Goal: Communication & Community: Answer question/provide support

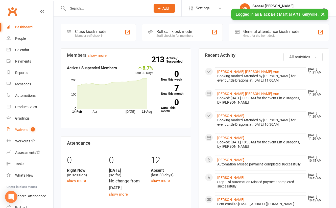
click at [22, 128] on div "Waivers" at bounding box center [21, 129] width 12 height 4
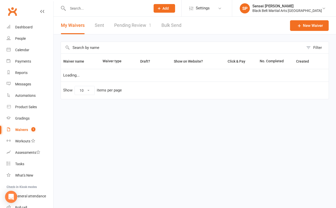
click at [136, 26] on link "Pending Review 1" at bounding box center [132, 25] width 37 height 17
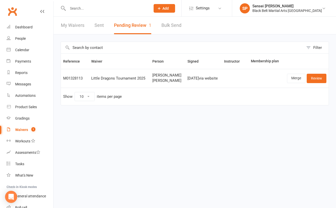
click at [75, 8] on input "text" at bounding box center [106, 8] width 81 height 7
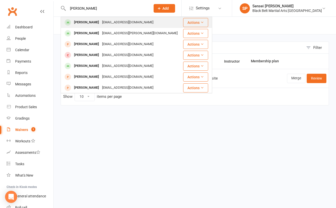
type input "[PERSON_NAME]"
click at [77, 22] on div "[PERSON_NAME]" at bounding box center [87, 22] width 28 height 7
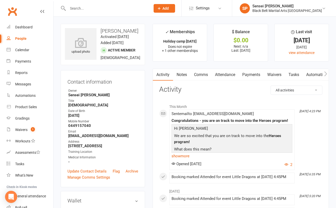
click at [202, 74] on link "Comms" at bounding box center [201, 75] width 21 height 12
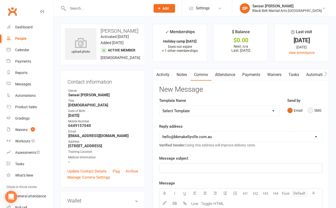
click at [311, 110] on button "SMS" at bounding box center [315, 110] width 14 height 10
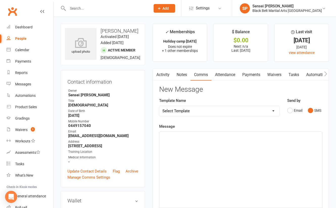
click at [311, 110] on button "SMS" at bounding box center [315, 110] width 14 height 10
click at [265, 146] on div "﻿" at bounding box center [241, 169] width 163 height 76
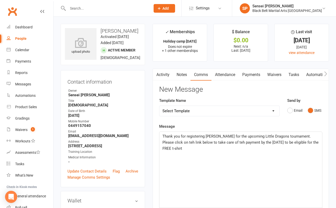
click at [167, 141] on span "Thank you for registering Ishaan for the upcoming Little Dragons tournament. Pl…" at bounding box center [241, 142] width 157 height 17
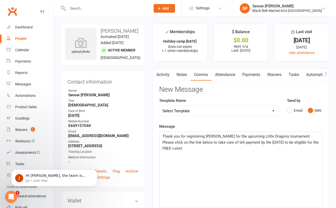
click at [216, 141] on span "Thank you for registering Ishaan for the upcoming Little Dragons tournament. Pl…" at bounding box center [241, 142] width 157 height 17
click at [317, 140] on p "Thank you for registering Ishaan for the upcoming Little Dragons tournament. Pl…" at bounding box center [241, 142] width 157 height 18
click at [169, 148] on span "Thank you for registering Ishaan for the upcoming Little Dragons tournament. Pl…" at bounding box center [241, 142] width 157 height 17
click at [195, 146] on p "Thank you for registering Ishaan for the upcoming Little Dragons tournament. Pl…" at bounding box center [241, 142] width 157 height 18
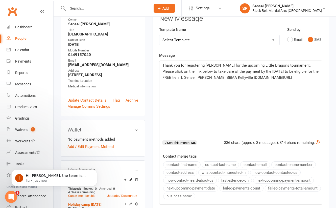
scroll to position [35, 0]
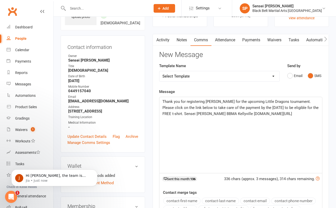
drag, startPoint x: 291, startPoint y: 120, endPoint x: 161, endPoint y: 100, distance: 131.4
click at [161, 100] on div "Thank you for registering Ishaan for the upcoming Little Dragons tournament. Pl…" at bounding box center [241, 135] width 163 height 76
copy span "Thank you for registering Ishaan for the upcoming Little Dragons tournament. Pl…"
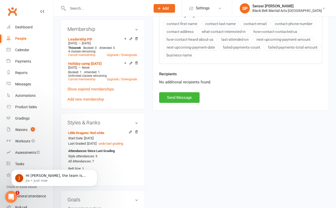
scroll to position [218, 0]
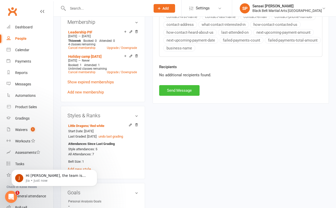
click at [182, 89] on button "Send Message" at bounding box center [179, 90] width 40 height 11
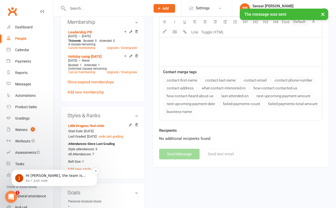
click at [51, 179] on p "Jia • Just now" at bounding box center [58, 180] width 65 height 5
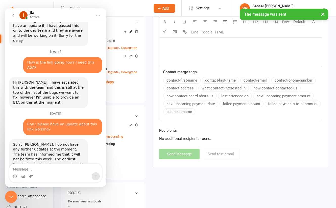
scroll to position [840, 0]
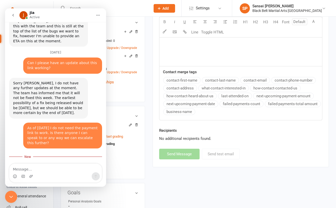
click at [12, 194] on icon "Close Intercom Messenger" at bounding box center [11, 196] width 6 height 6
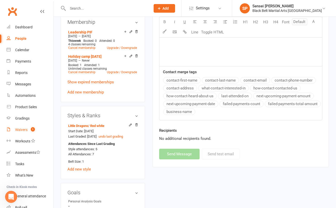
scroll to position [828, 0]
click at [54, 120] on div "upload photo Ishaan Sampat Activated 8 April, 2024 Added 26 March, 2024 Active …" at bounding box center [195, 205] width 283 height 815
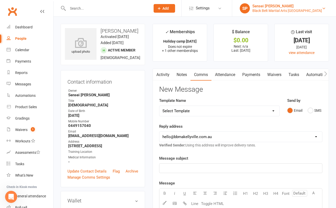
click at [298, 11] on div "Black Belt Martial Arts Kellyville" at bounding box center [288, 10] width 70 height 5
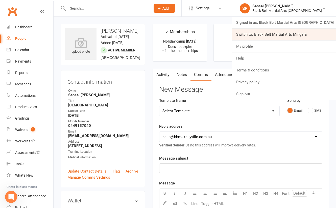
click at [285, 37] on link "Switch to: Black Belt Martial Arts Mingara" at bounding box center [284, 35] width 104 height 12
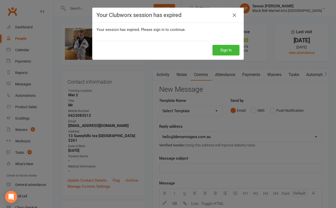
click at [229, 49] on button "Sign In" at bounding box center [226, 50] width 27 height 11
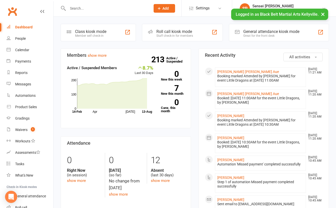
click at [79, 8] on input "text" at bounding box center [106, 8] width 81 height 7
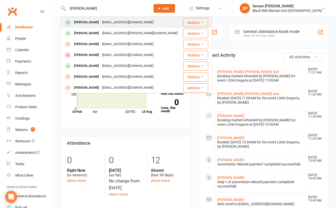
type input "[PERSON_NAME]"
click at [83, 23] on div "[PERSON_NAME]" at bounding box center [87, 22] width 28 height 7
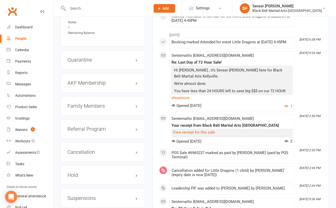
scroll to position [545, 0]
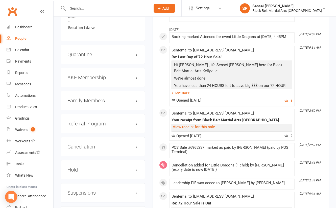
click at [98, 100] on h3 "Family Members" at bounding box center [103, 101] width 71 height 6
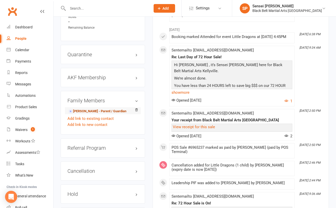
click at [94, 112] on link "Urvi Ashar - Parent / Guardian" at bounding box center [97, 110] width 58 height 5
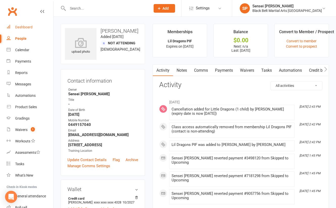
click at [23, 25] on div "Dashboard" at bounding box center [23, 27] width 17 height 4
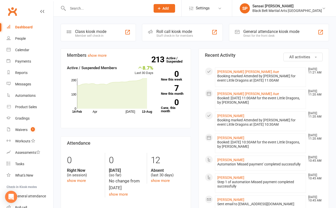
click at [23, 129] on div "Waivers" at bounding box center [21, 129] width 12 height 4
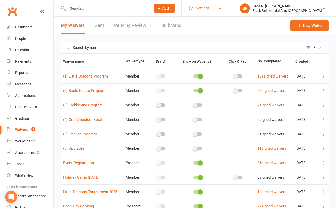
click at [210, 7] on span "Settings" at bounding box center [203, 8] width 14 height 11
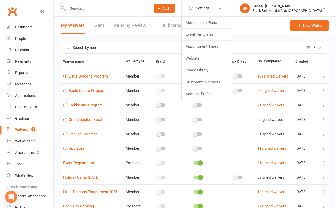
click at [223, 16] on li "Settings Membership Plans Event Templates Appointment Types Website Image Libra…" at bounding box center [207, 8] width 51 height 16
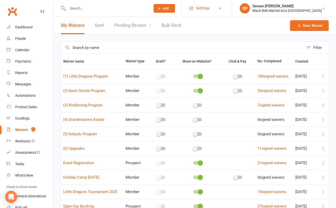
click at [210, 7] on span "Settings" at bounding box center [203, 8] width 14 height 11
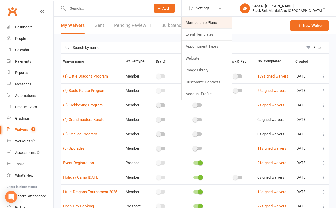
click at [223, 21] on link "Membership Plans" at bounding box center [207, 23] width 50 height 12
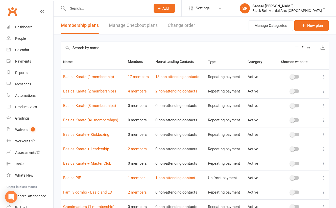
click at [149, 25] on link "Manage Checkout plans" at bounding box center [133, 25] width 49 height 17
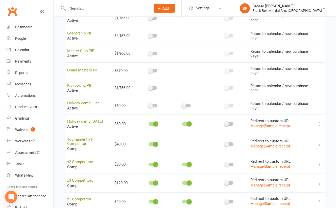
scroll to position [235, 0]
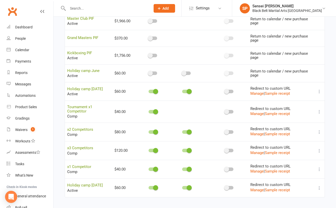
click at [320, 166] on icon at bounding box center [319, 168] width 5 height 5
click at [311, 168] on link "Copy direct link to clipboard" at bounding box center [295, 171] width 56 height 10
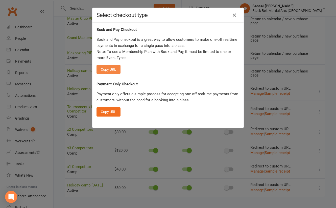
click at [109, 69] on button "Copy URL" at bounding box center [109, 69] width 24 height 9
click at [235, 15] on icon "button" at bounding box center [235, 15] width 6 height 6
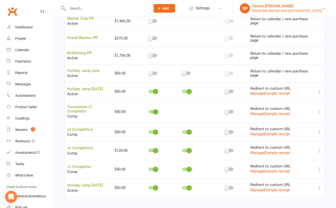
click at [300, 8] on div "Sensei [PERSON_NAME]" at bounding box center [288, 6] width 70 height 5
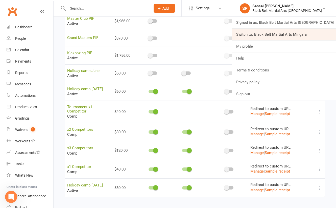
click at [286, 36] on link "Switch to: Black Belt Martial Arts Mingara" at bounding box center [284, 35] width 104 height 12
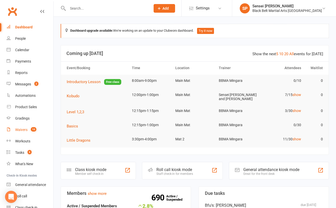
click at [19, 128] on div "Waivers" at bounding box center [21, 129] width 12 height 4
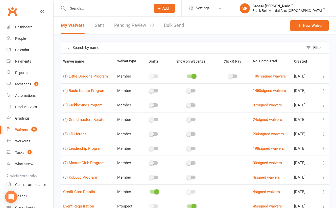
click at [124, 25] on link "Pending Review 10" at bounding box center [134, 25] width 40 height 17
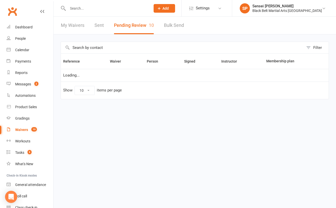
select select "50"
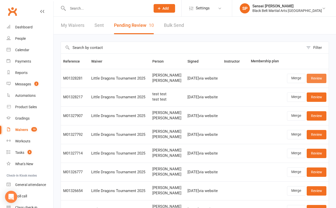
click at [313, 79] on link "Review" at bounding box center [317, 78] width 20 height 9
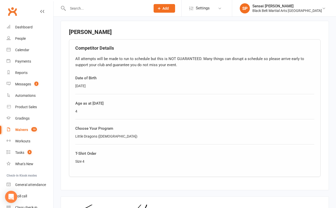
scroll to position [381, 0]
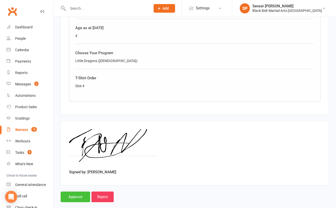
click at [76, 191] on input "Approve" at bounding box center [76, 196] width 30 height 11
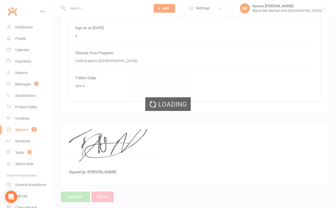
select select "50"
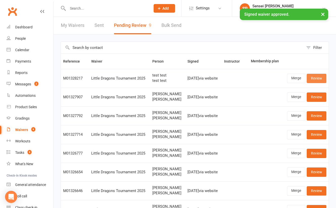
click at [316, 76] on link "Review" at bounding box center [317, 78] width 20 height 9
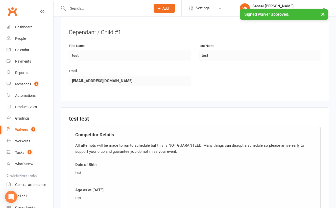
scroll to position [344, 0]
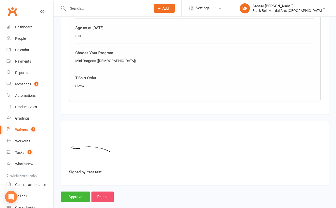
click at [103, 191] on input "Reject" at bounding box center [103, 196] width 22 height 11
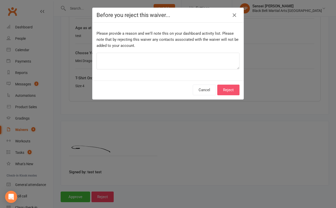
click at [226, 89] on button "Reject" at bounding box center [228, 89] width 22 height 11
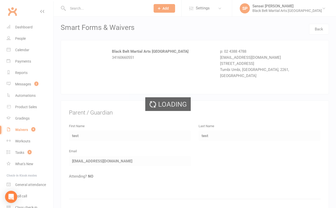
select select "50"
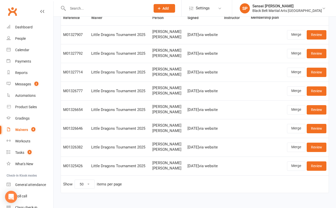
scroll to position [45, 0]
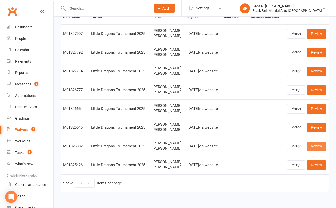
click at [320, 144] on link "Review" at bounding box center [317, 145] width 20 height 9
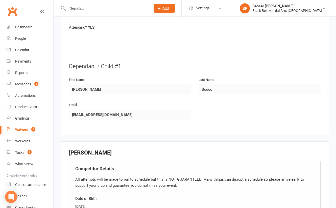
scroll to position [381, 0]
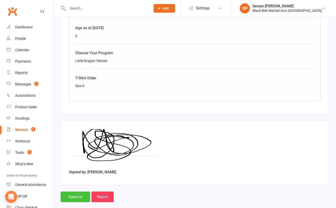
click at [78, 191] on input "Approve" at bounding box center [76, 196] width 30 height 11
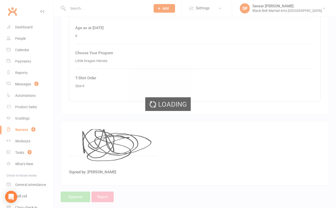
select select "50"
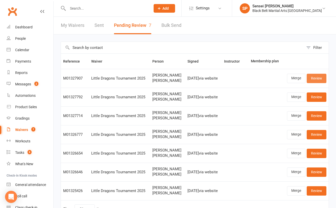
click at [312, 79] on link "Review" at bounding box center [317, 78] width 20 height 9
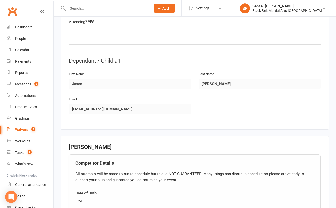
scroll to position [344, 0]
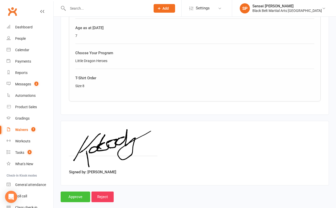
click at [74, 191] on input "Approve" at bounding box center [76, 196] width 30 height 11
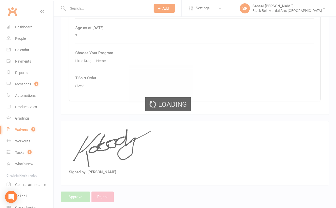
select select "50"
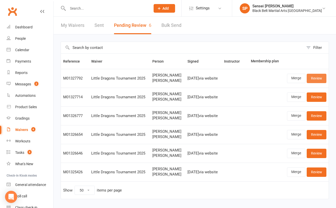
click at [322, 76] on link "Review" at bounding box center [317, 78] width 20 height 9
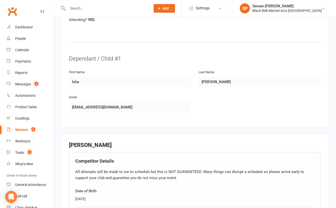
scroll to position [381, 0]
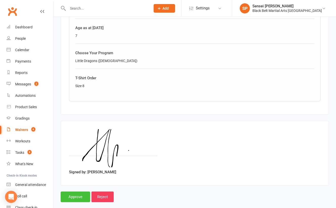
click at [74, 191] on input "Approve" at bounding box center [76, 196] width 30 height 11
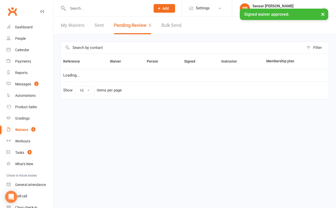
select select "50"
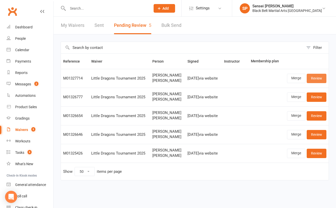
click at [312, 78] on link "Review" at bounding box center [317, 78] width 20 height 9
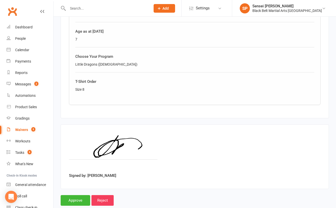
scroll to position [381, 0]
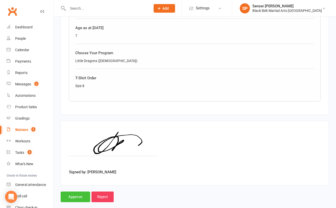
click at [75, 191] on input "Approve" at bounding box center [76, 196] width 30 height 11
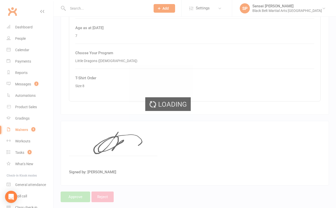
select select "50"
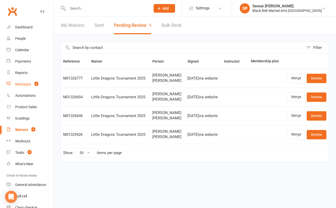
click at [20, 85] on div "Messages" at bounding box center [23, 84] width 16 height 4
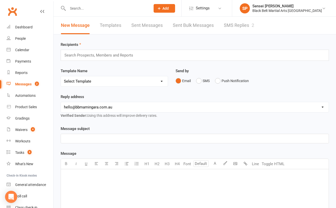
click at [233, 25] on link "SMS Replies 2" at bounding box center [239, 25] width 30 height 17
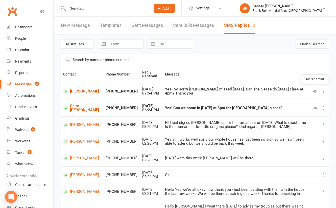
click at [315, 89] on icon "button" at bounding box center [316, 91] width 4 height 4
click at [74, 92] on link "Annabelle Pugh" at bounding box center [82, 91] width 38 height 5
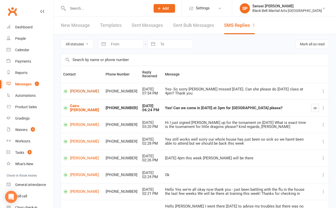
click at [74, 91] on link "Annabelle Pugh" at bounding box center [82, 91] width 38 height 5
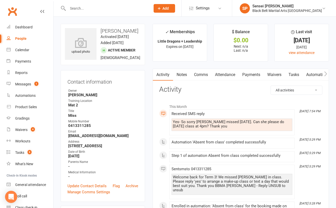
click at [202, 75] on link "Comms" at bounding box center [201, 75] width 21 height 12
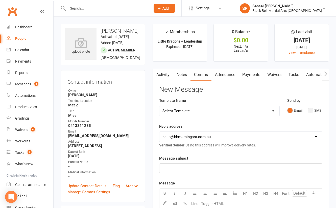
click at [312, 111] on button "SMS" at bounding box center [315, 110] width 14 height 10
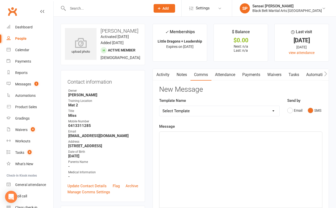
click at [280, 154] on div "﻿" at bounding box center [241, 169] width 163 height 76
click at [185, 136] on span "Of course sh ecan." at bounding box center [179, 136] width 32 height 5
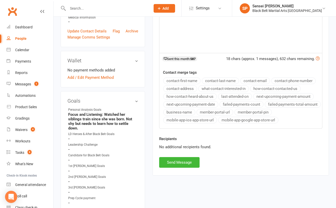
scroll to position [159, 0]
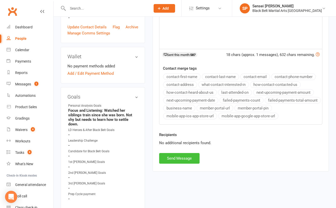
click at [187, 157] on button "Send Message" at bounding box center [179, 158] width 40 height 11
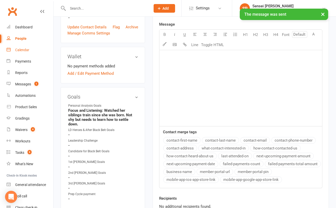
click at [24, 50] on div "Calendar" at bounding box center [22, 50] width 14 height 4
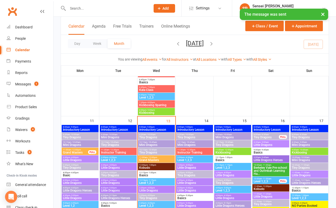
scroll to position [404, 0]
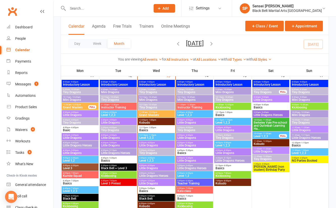
click at [149, 166] on span "Little Dragons" at bounding box center [156, 167] width 35 height 3
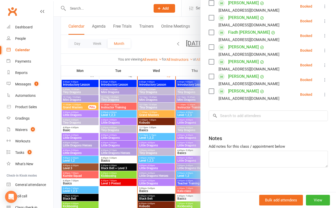
scroll to position [175, 0]
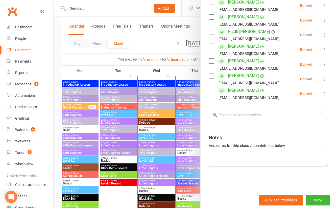
click at [235, 114] on input "search" at bounding box center [268, 114] width 119 height 11
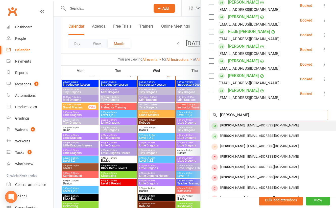
type input "annabelle pugh"
click at [234, 124] on div "Annabelle Pugh" at bounding box center [232, 125] width 29 height 7
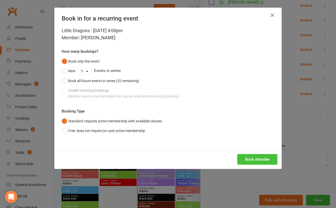
click at [250, 158] on button "Book attendee" at bounding box center [257, 159] width 40 height 11
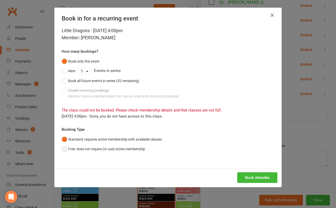
click at [132, 150] on button "Free: does not require (or use) active membership" at bounding box center [103, 149] width 83 height 10
click at [272, 15] on icon "button" at bounding box center [273, 15] width 6 height 6
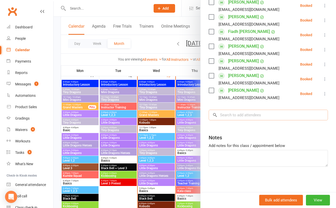
click at [234, 117] on input "search" at bounding box center [268, 114] width 119 height 11
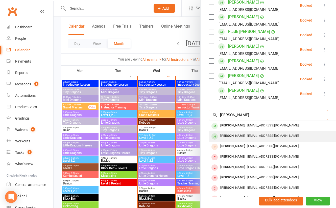
type input "annabelle pugh"
click at [231, 136] on div "[PERSON_NAME]" at bounding box center [232, 135] width 29 height 7
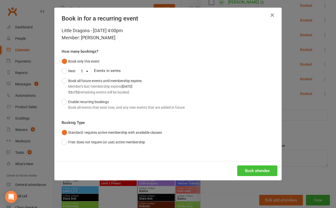
click at [242, 169] on button "Book attendee" at bounding box center [257, 170] width 40 height 11
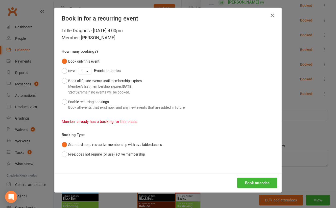
click at [271, 14] on icon "button" at bounding box center [273, 15] width 6 height 6
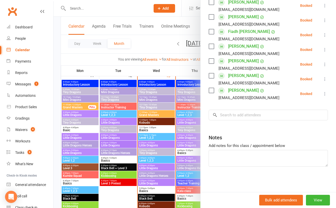
click at [146, 142] on div at bounding box center [195, 104] width 283 height 208
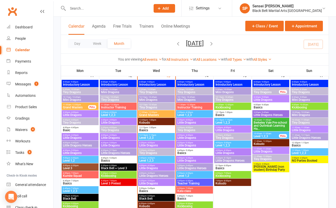
click at [148, 142] on span "- 4:00pm" at bounding box center [151, 142] width 8 height 2
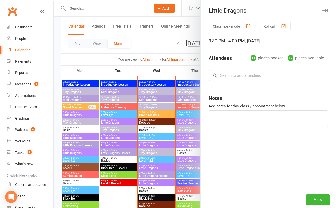
click at [146, 150] on div at bounding box center [195, 104] width 283 height 208
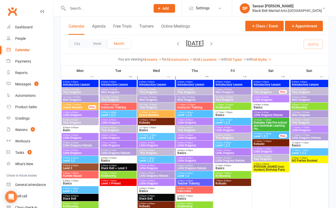
click at [147, 150] on span "- 4:00pm" at bounding box center [151, 150] width 8 height 2
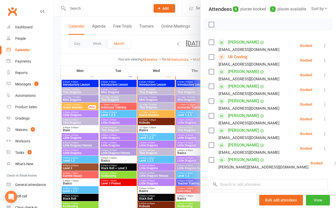
scroll to position [80, 0]
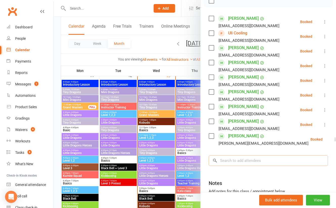
click at [256, 164] on input "search" at bounding box center [268, 160] width 119 height 11
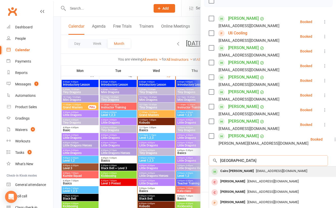
type input "cairo"
click at [256, 172] on span "taracoulter@live.com" at bounding box center [281, 171] width 51 height 4
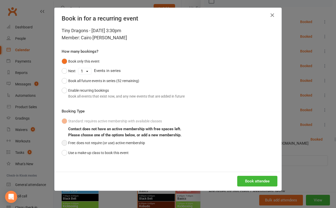
click at [141, 143] on button "Free: does not require (or use) active membership" at bounding box center [103, 143] width 83 height 10
click at [247, 181] on button "Book attendee" at bounding box center [257, 180] width 40 height 11
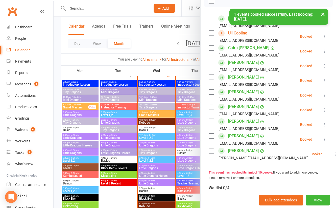
click at [124, 197] on div at bounding box center [195, 104] width 283 height 208
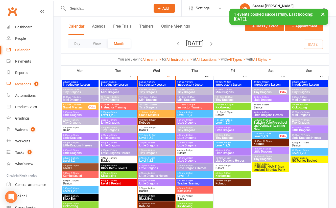
click at [28, 83] on div "Messages" at bounding box center [23, 84] width 16 height 4
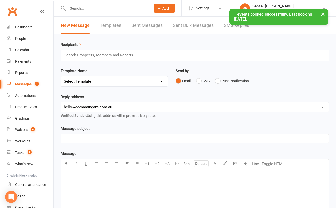
click at [241, 28] on link "SMS Replies 1" at bounding box center [239, 25] width 30 height 17
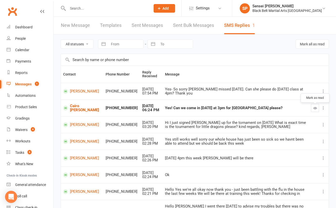
click at [317, 107] on button "button" at bounding box center [315, 108] width 8 height 8
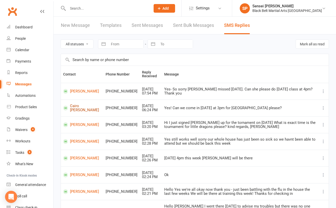
click at [74, 108] on link "Cairo [PERSON_NAME]" at bounding box center [82, 108] width 38 height 8
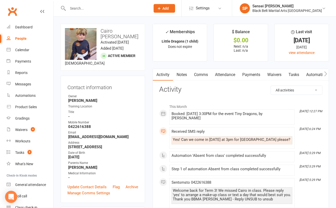
click at [200, 74] on link "Comms" at bounding box center [201, 75] width 21 height 12
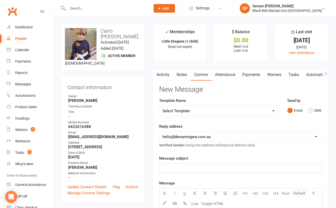
click at [310, 111] on button "SMS" at bounding box center [315, 110] width 14 height 10
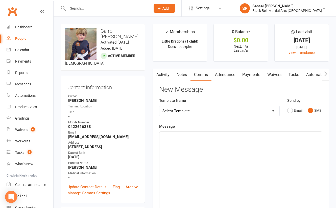
click at [262, 155] on div "﻿" at bounding box center [241, 169] width 163 height 76
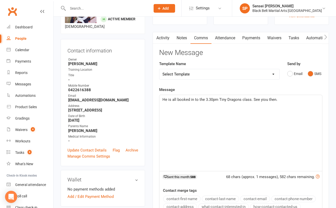
click at [262, 97] on span "He is all booked in to the 3.30pm Tiny Dragons class. See yiou then." at bounding box center [220, 99] width 115 height 5
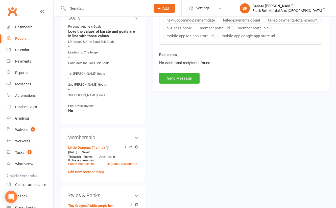
scroll to position [251, 0]
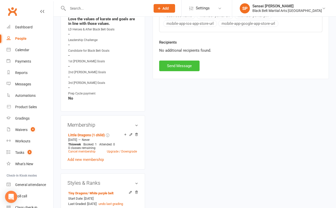
click at [182, 62] on button "Send Message" at bounding box center [179, 65] width 40 height 11
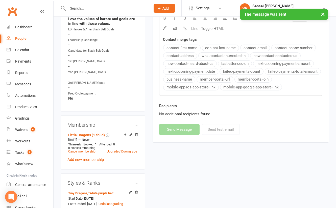
click at [57, 65] on div "upload photo change photo Cairo Coulter- Borg Activated 13 August, 2024 Added 1…" at bounding box center [195, 193] width 283 height 855
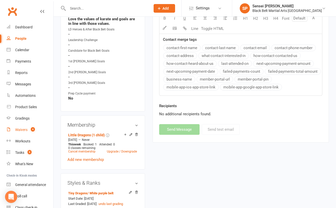
click at [21, 129] on div "Waivers" at bounding box center [21, 129] width 12 height 4
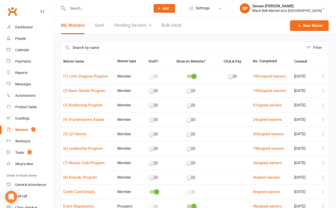
click at [132, 24] on link "Pending Review 4" at bounding box center [132, 25] width 37 height 17
select select "50"
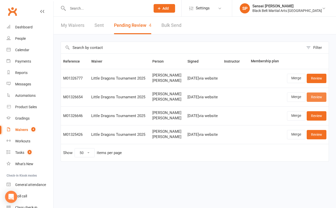
click at [313, 95] on link "Review" at bounding box center [317, 96] width 20 height 9
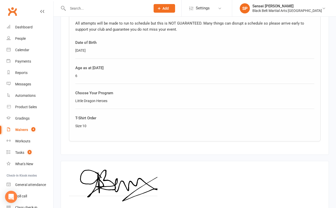
scroll to position [381, 0]
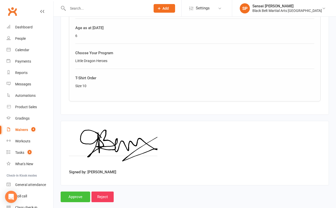
click at [77, 191] on input "Approve" at bounding box center [76, 196] width 30 height 11
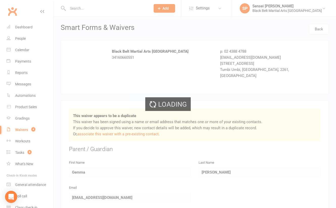
select select "50"
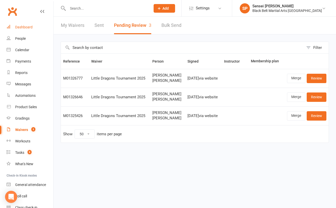
click at [25, 27] on div "Dashboard" at bounding box center [23, 27] width 17 height 4
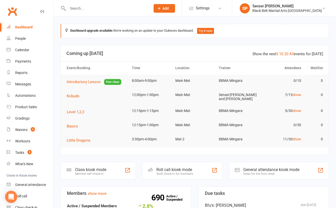
click at [19, 37] on div "People" at bounding box center [20, 38] width 11 height 4
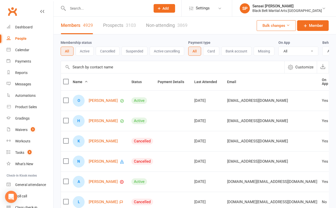
click at [117, 27] on link "Prospects 3103" at bounding box center [119, 25] width 33 height 17
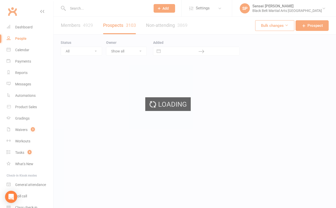
select select "100"
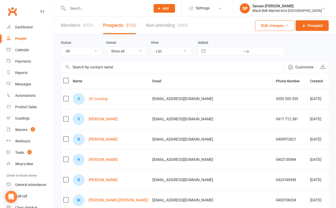
click at [95, 51] on select "All (No status set) (Invalid status) Enquiry (Booked) Enquiry (Not Booked) Pend…" at bounding box center [81, 51] width 41 height 9
select select "no_prospect_status"
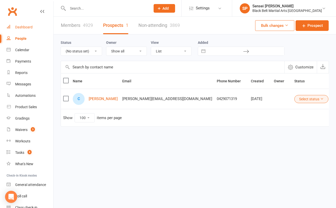
click at [21, 26] on div "Dashboard" at bounding box center [23, 27] width 17 height 4
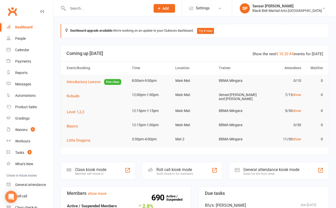
click at [191, 162] on div "Roll call kiosk mode Staff check-in for members" at bounding box center [182, 170] width 81 height 17
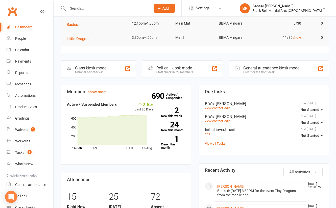
scroll to position [175, 0]
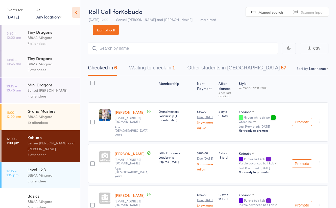
click at [119, 25] on link "Exit roll call" at bounding box center [106, 30] width 26 height 10
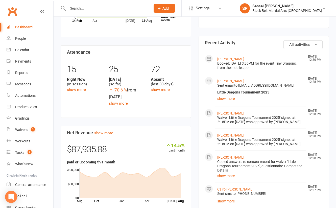
scroll to position [227, 0]
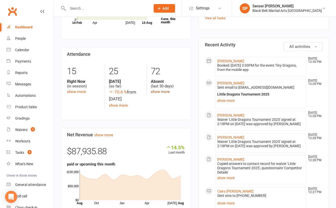
click at [154, 89] on link "show more" at bounding box center [160, 91] width 19 height 5
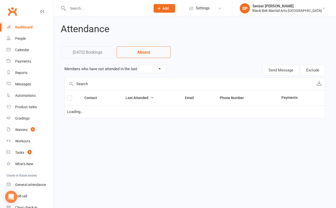
select select "30"
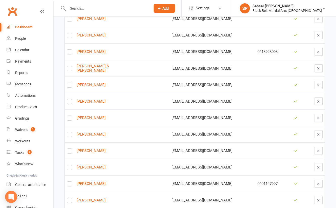
scroll to position [1057, 0]
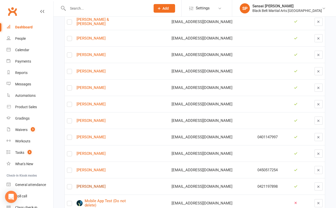
click at [97, 184] on link "Craig Newman" at bounding box center [106, 186] width 58 height 4
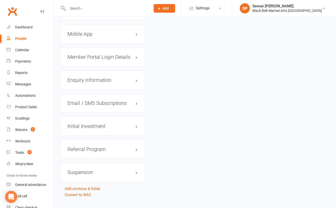
scroll to position [630, 0]
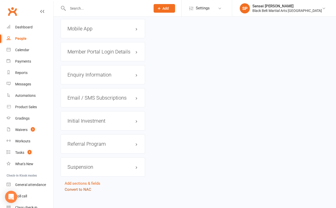
click at [73, 187] on link "Convert to NAC" at bounding box center [78, 189] width 27 height 5
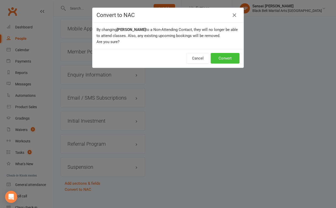
click at [226, 58] on button "Convert" at bounding box center [225, 58] width 29 height 11
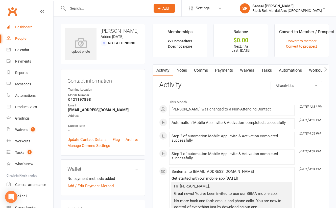
click at [25, 26] on div "Dashboard" at bounding box center [23, 27] width 17 height 4
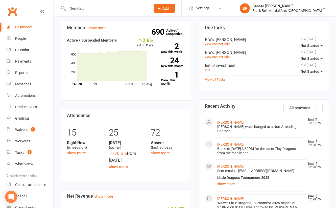
scroll to position [206, 0]
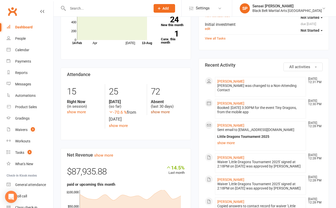
click at [163, 111] on link "show more" at bounding box center [160, 111] width 19 height 5
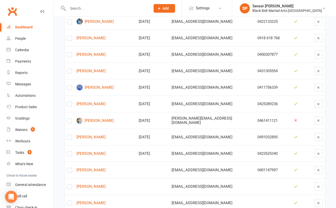
scroll to position [1041, 0]
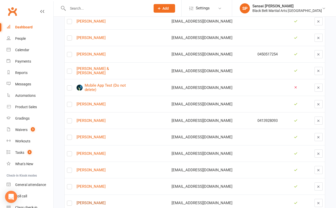
click at [90, 201] on link "Chloe Roger" at bounding box center [106, 203] width 58 height 4
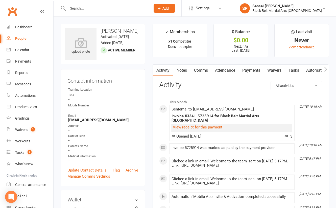
click at [195, 125] on link "View receipt for this payment" at bounding box center [198, 127] width 50 height 5
click at [187, 125] on link "View receipt for this payment" at bounding box center [198, 127] width 50 height 5
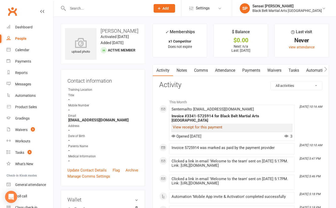
click at [253, 70] on link "Payments" at bounding box center [251, 70] width 25 height 12
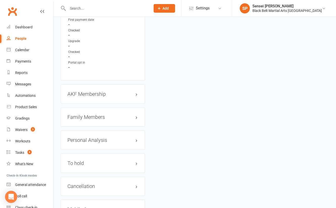
scroll to position [634, 0]
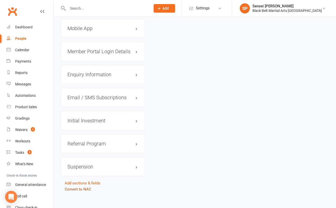
click at [76, 187] on link "Convert to NAC" at bounding box center [78, 189] width 27 height 5
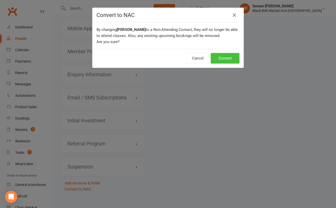
click at [228, 57] on button "Convert" at bounding box center [225, 58] width 29 height 11
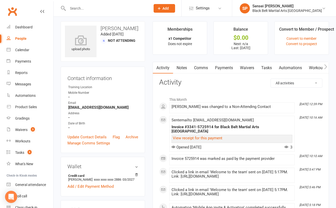
scroll to position [4, 0]
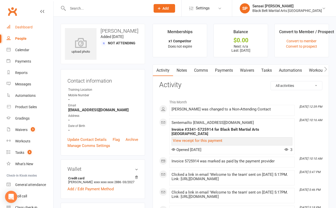
click at [25, 29] on link "Dashboard" at bounding box center [30, 26] width 47 height 11
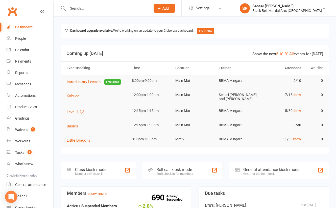
click at [182, 153] on section "Show the next 5 10 20 All events for today Coming up Today Event/Booking Time L…" at bounding box center [195, 100] width 269 height 110
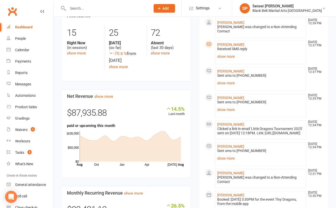
scroll to position [233, 0]
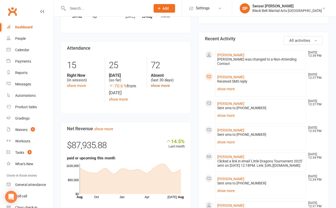
click at [160, 83] on link "show more" at bounding box center [160, 85] width 19 height 5
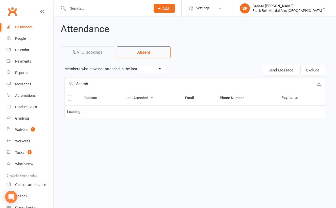
select select "30"
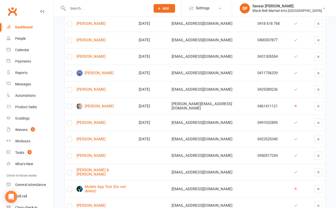
scroll to position [1025, 0]
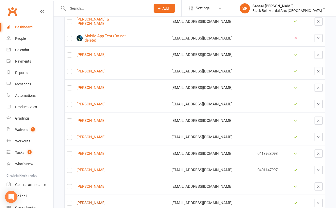
click at [84, 201] on link "Ivaan Chaudhary" at bounding box center [106, 203] width 58 height 4
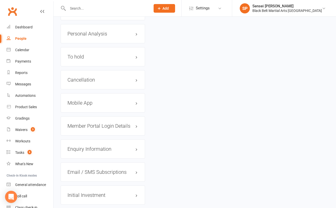
scroll to position [630, 0]
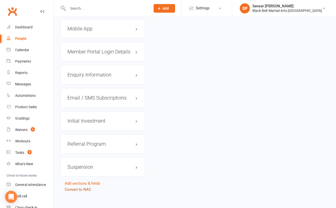
click at [87, 187] on link "Convert to NAC" at bounding box center [78, 189] width 27 height 5
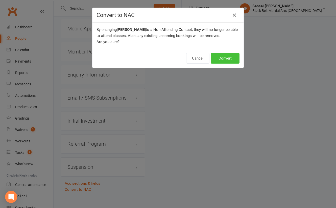
click at [216, 58] on button "Convert" at bounding box center [225, 58] width 29 height 11
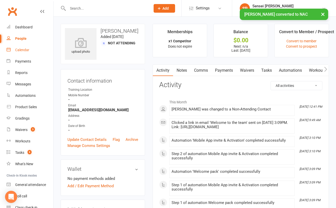
click at [23, 50] on div "Calendar" at bounding box center [22, 50] width 14 height 4
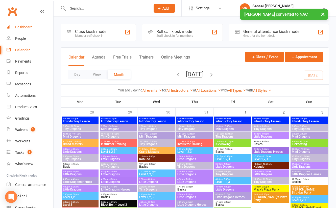
click at [27, 27] on div "Dashboard" at bounding box center [23, 27] width 17 height 4
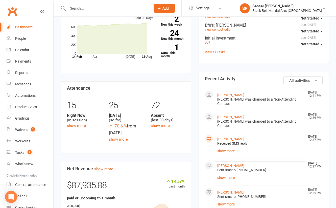
scroll to position [159, 0]
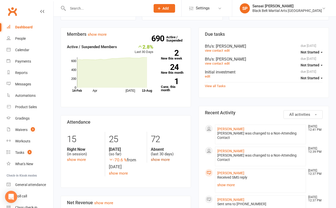
click at [155, 157] on link "show more" at bounding box center [160, 159] width 19 height 5
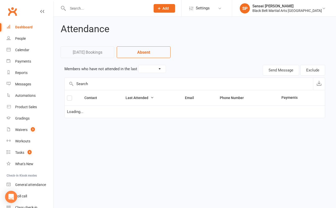
select select "30"
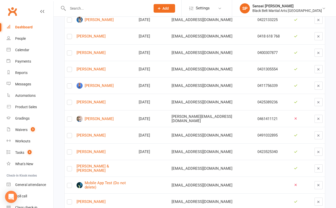
scroll to position [1009, 0]
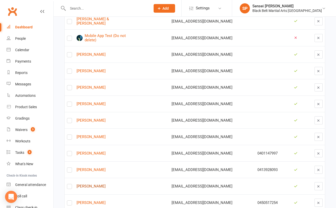
click at [91, 184] on link "Che Eslick" at bounding box center [106, 186] width 58 height 4
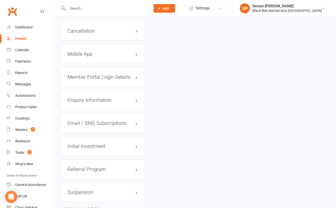
scroll to position [634, 0]
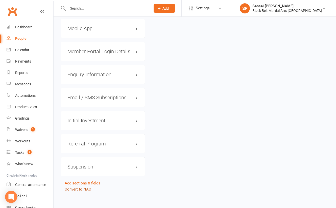
click at [82, 187] on link "Convert to NAC" at bounding box center [78, 189] width 27 height 5
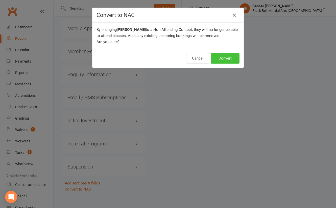
click at [226, 57] on button "Convert" at bounding box center [225, 58] width 29 height 11
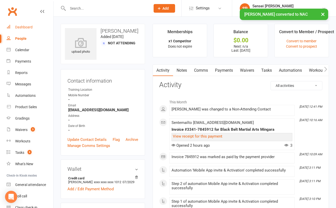
click at [27, 26] on div "Dashboard" at bounding box center [23, 27] width 17 height 4
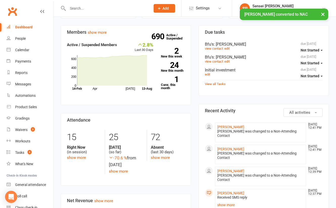
scroll to position [183, 0]
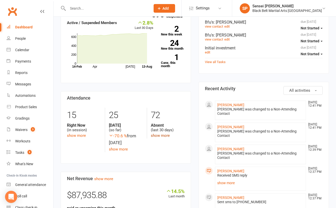
click at [162, 133] on link "show more" at bounding box center [160, 135] width 19 height 5
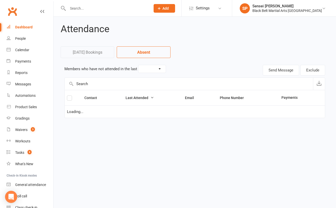
select select "30"
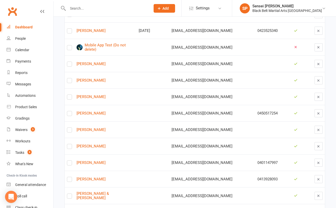
scroll to position [992, 0]
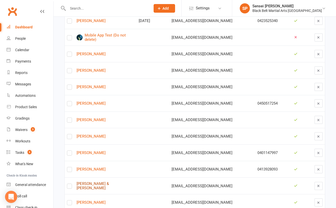
click at [109, 181] on link "Jeffrey & Vanessa Whitley" at bounding box center [106, 185] width 58 height 8
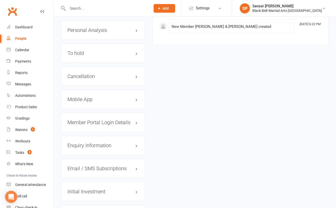
scroll to position [644, 0]
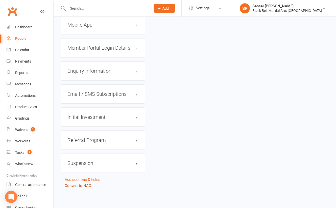
click at [87, 184] on link "Convert to NAC" at bounding box center [78, 185] width 27 height 5
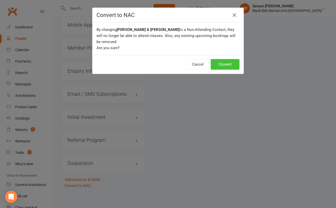
click at [222, 62] on button "Convert" at bounding box center [225, 64] width 29 height 11
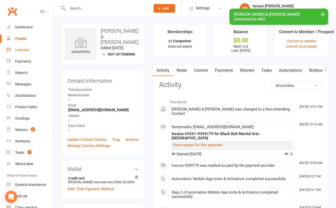
click at [27, 49] on div "Calendar" at bounding box center [22, 50] width 14 height 4
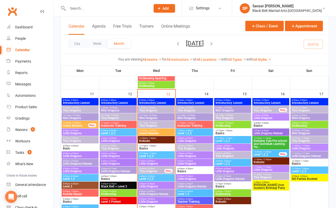
scroll to position [424, 0]
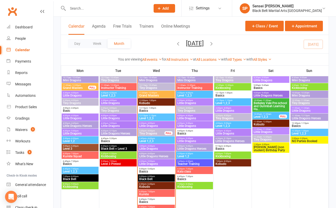
click at [81, 130] on span "4:30pm - 5:00pm" at bounding box center [80, 130] width 35 height 2
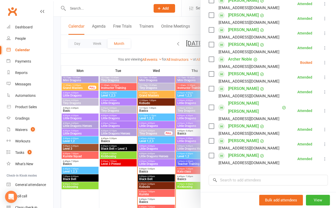
scroll to position [129, 0]
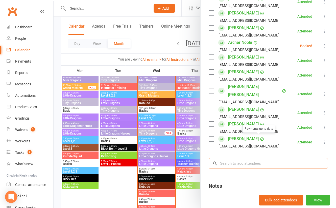
click at [245, 162] on input "search" at bounding box center [268, 163] width 119 height 11
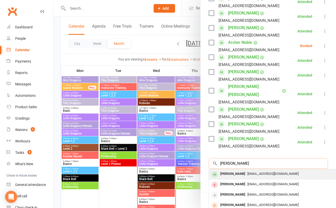
type input "samuel wayland"
click at [244, 170] on div "Samuel Wayland" at bounding box center [232, 173] width 29 height 7
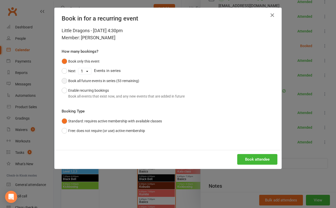
click at [126, 84] on button "Book all future events in series (53 remaining)" at bounding box center [101, 81] width 78 height 10
click at [250, 159] on button "Book attendee" at bounding box center [257, 159] width 40 height 11
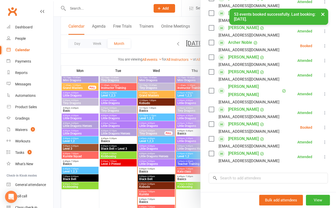
click at [324, 125] on icon at bounding box center [325, 127] width 5 height 5
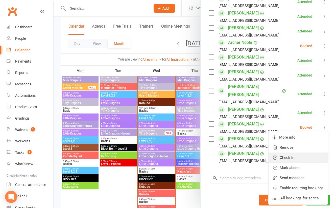
click at [294, 155] on link "Check in" at bounding box center [298, 157] width 59 height 10
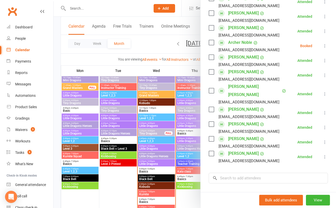
click at [56, 38] on div at bounding box center [195, 104] width 283 height 208
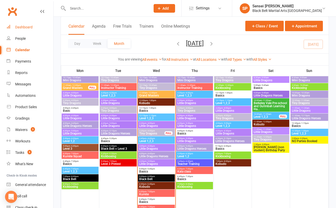
click at [24, 28] on div "Dashboard" at bounding box center [23, 27] width 17 height 4
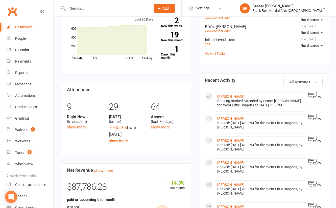
scroll to position [188, 0]
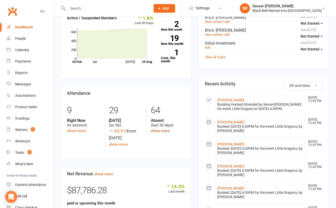
click at [162, 128] on link "show more" at bounding box center [160, 130] width 19 height 5
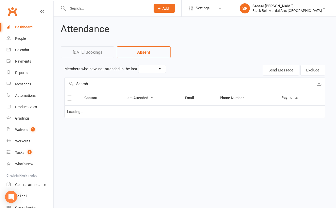
select select "30"
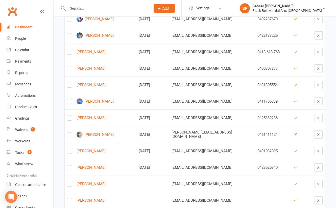
scroll to position [960, 0]
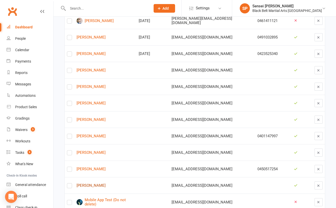
click at [94, 183] on link "Ashton Whitley" at bounding box center [106, 185] width 58 height 4
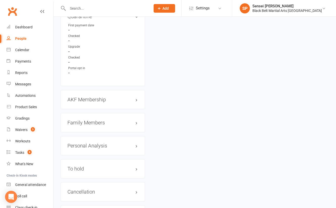
scroll to position [437, 0]
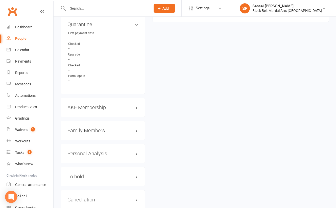
click at [95, 125] on div "Family Members" at bounding box center [103, 130] width 84 height 19
click at [95, 127] on h3 "Family Members" at bounding box center [103, 130] width 71 height 6
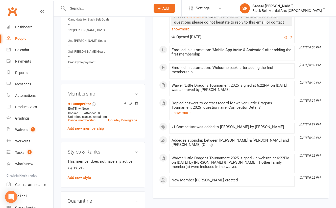
scroll to position [260, 0]
click at [28, 26] on div "Dashboard" at bounding box center [23, 27] width 17 height 4
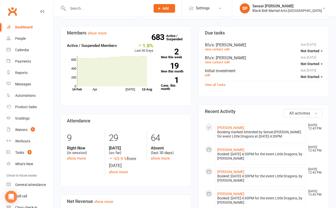
scroll to position [205, 0]
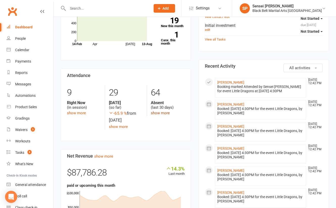
click at [159, 111] on link "show more" at bounding box center [160, 113] width 19 height 5
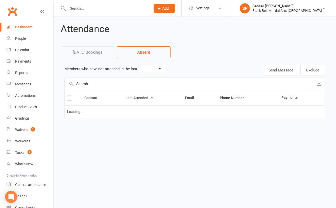
select select "30"
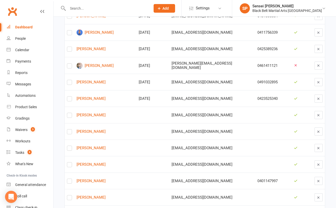
scroll to position [960, 0]
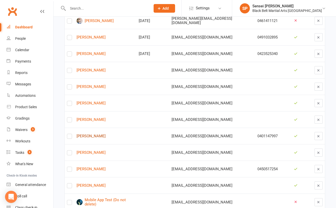
click at [88, 134] on link "Eva Gaire" at bounding box center [106, 136] width 58 height 4
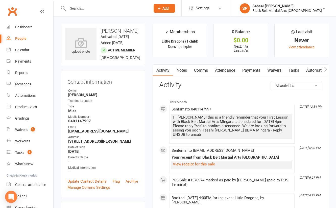
click at [21, 49] on div "Calendar" at bounding box center [22, 50] width 14 height 4
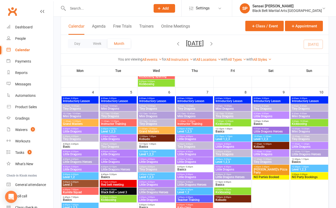
scroll to position [196, 0]
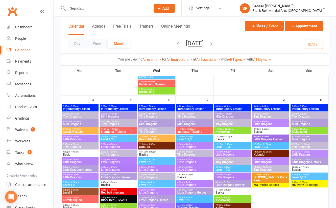
click at [232, 107] on span "Introductory Lesson" at bounding box center [232, 108] width 35 height 3
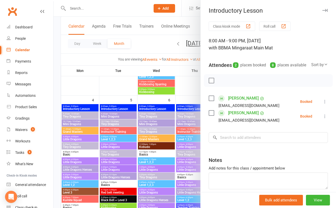
click at [195, 92] on div at bounding box center [195, 104] width 283 height 208
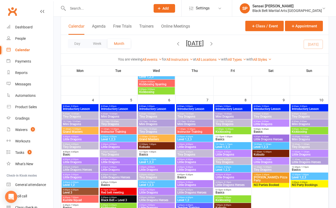
click at [192, 107] on span "Introductory Lesson" at bounding box center [194, 108] width 35 height 3
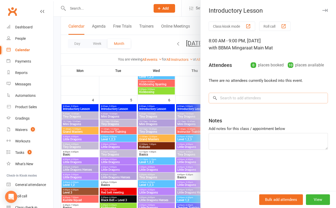
click at [231, 99] on input "search" at bounding box center [268, 98] width 119 height 11
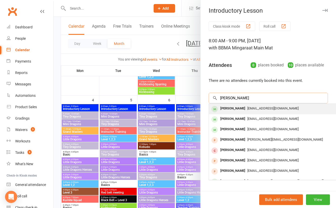
type input "eva gaire"
click at [228, 108] on div "Eva Gaire" at bounding box center [232, 108] width 29 height 7
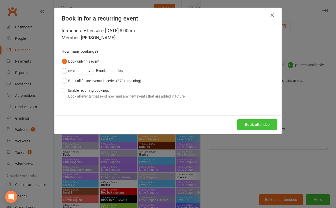
click at [258, 124] on button "Book attendee" at bounding box center [257, 124] width 40 height 11
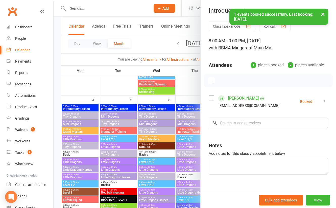
click at [325, 100] on icon at bounding box center [325, 101] width 5 height 5
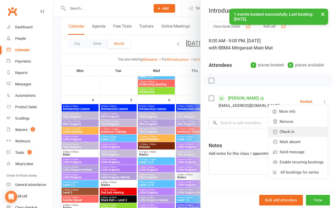
click at [291, 131] on link "Check in" at bounding box center [298, 131] width 59 height 10
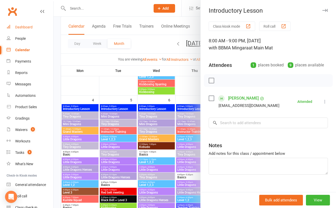
click at [26, 28] on div "Dashboard" at bounding box center [23, 27] width 17 height 4
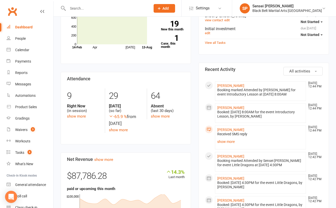
scroll to position [220, 0]
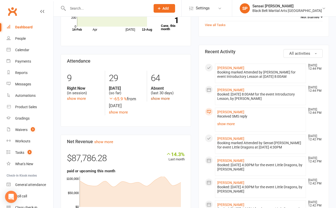
click at [157, 96] on link "show more" at bounding box center [160, 98] width 19 height 5
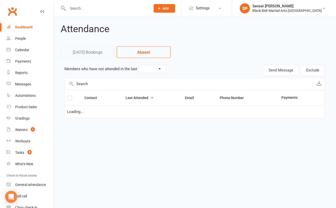
select select "30"
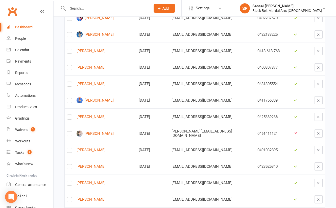
scroll to position [943, 0]
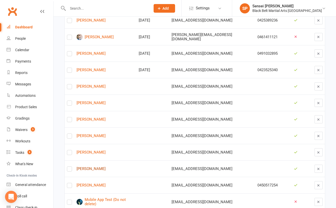
click at [92, 166] on link "Piper Doust" at bounding box center [106, 168] width 58 height 4
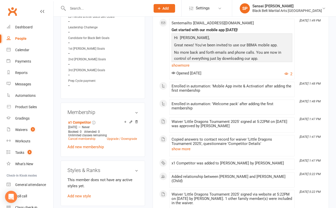
scroll to position [232, 0]
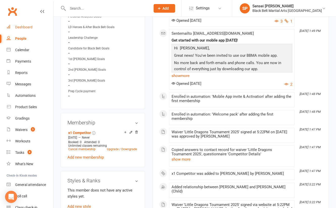
click at [25, 27] on div "Dashboard" at bounding box center [23, 27] width 17 height 4
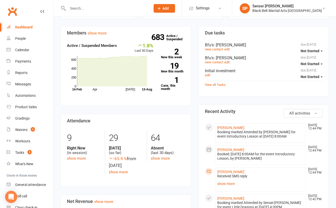
scroll to position [160, 0]
click at [157, 156] on link "show more" at bounding box center [160, 158] width 19 height 5
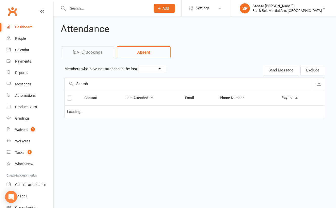
select select "30"
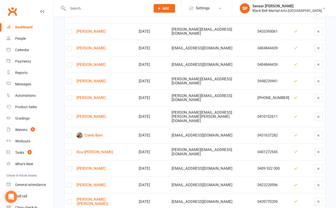
scroll to position [187, 0]
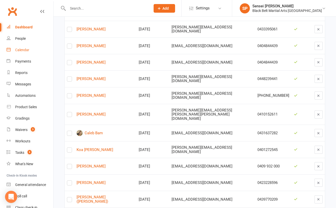
click at [18, 51] on div "Calendar" at bounding box center [22, 50] width 14 height 4
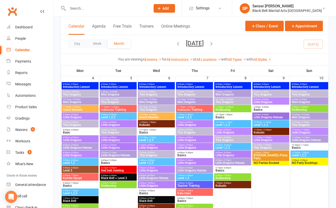
scroll to position [222, 0]
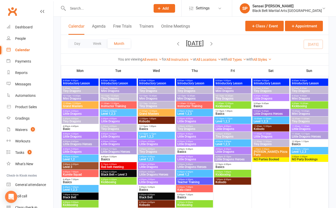
click at [188, 188] on span "Kata class" at bounding box center [194, 189] width 35 height 3
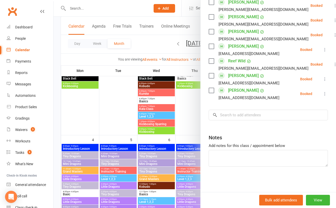
scroll to position [156, 0]
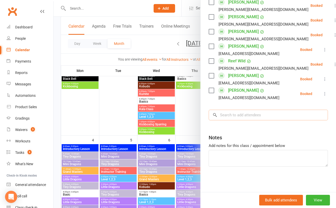
click at [224, 116] on input "search" at bounding box center [268, 114] width 119 height 11
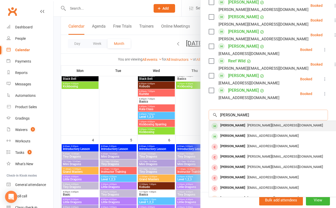
type input "grace burgess"
click at [224, 123] on div "Grace Burgess" at bounding box center [232, 125] width 29 height 7
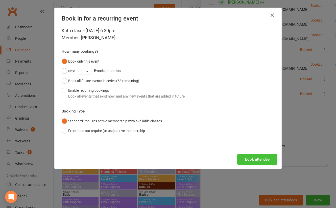
click at [253, 157] on button "Book attendee" at bounding box center [257, 159] width 40 height 11
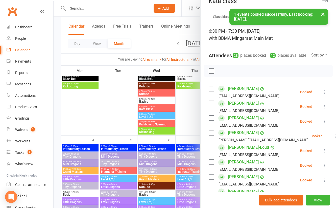
scroll to position [0, 0]
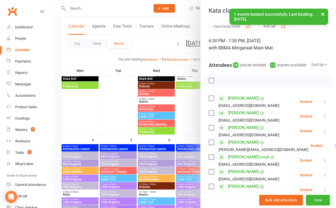
click at [333, 148] on icon at bounding box center [335, 145] width 5 height 5
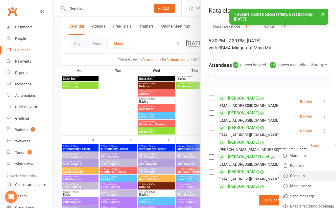
click at [296, 181] on link "Check in" at bounding box center [308, 175] width 59 height 10
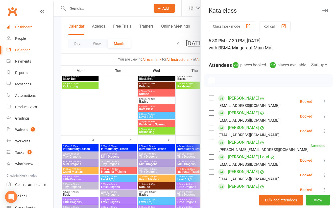
click at [27, 27] on div "Dashboard" at bounding box center [23, 27] width 17 height 4
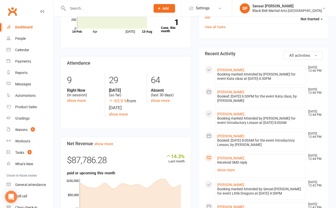
scroll to position [214, 0]
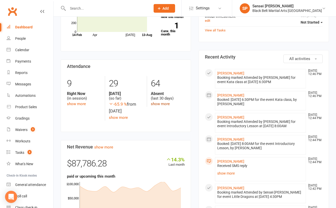
click at [156, 101] on link "show more" at bounding box center [160, 103] width 19 height 5
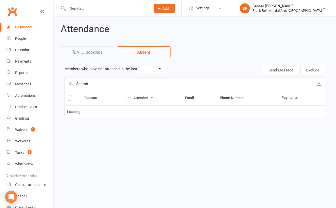
select select "30"
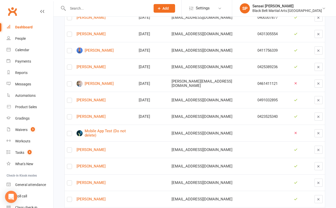
scroll to position [871, 0]
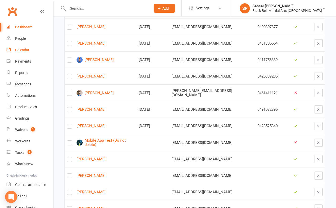
click at [19, 48] on div "Calendar" at bounding box center [22, 50] width 14 height 4
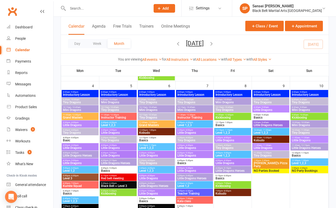
scroll to position [206, 0]
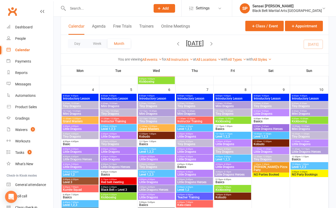
click at [202, 94] on div "8:00am - 9:00pm Introductory Lesson" at bounding box center [194, 97] width 37 height 7
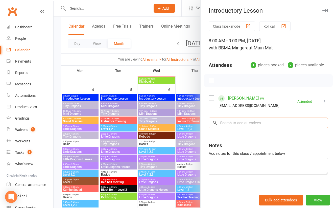
click at [226, 121] on input "search" at bounding box center [268, 122] width 119 height 11
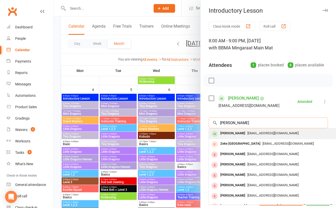
type input "sarah ireland"
click at [227, 132] on div "Sarah Ireland" at bounding box center [232, 132] width 29 height 7
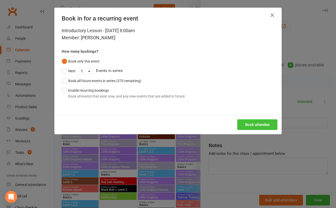
click at [244, 125] on button "Book attendee" at bounding box center [257, 124] width 40 height 11
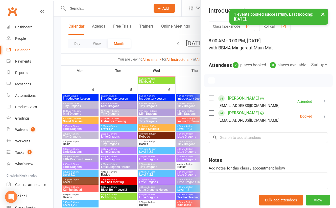
click at [325, 119] on icon at bounding box center [325, 116] width 5 height 5
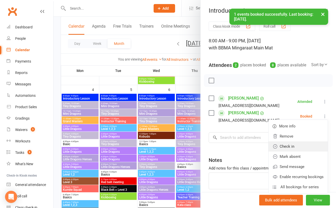
click at [294, 151] on link "Check in" at bounding box center [298, 146] width 59 height 10
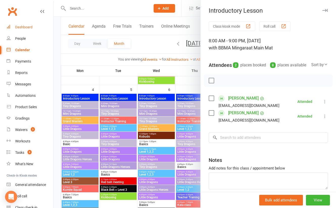
click at [25, 26] on div "Dashboard" at bounding box center [23, 27] width 17 height 4
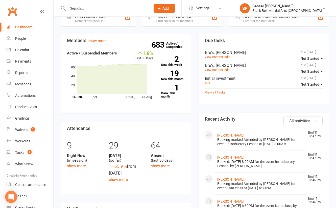
scroll to position [153, 0]
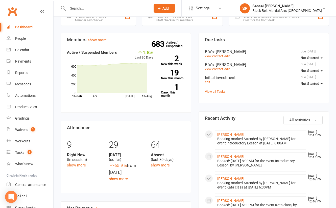
click at [193, 116] on div "Members show more 1.8% Last 30 Days Active / Suspended Members Apr Jul Month 14…" at bounding box center [126, 210] width 138 height 355
click at [164, 163] on link "show more" at bounding box center [160, 165] width 19 height 5
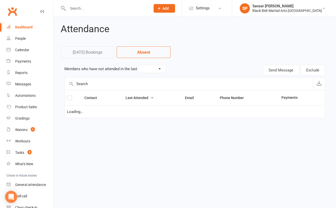
select select "30"
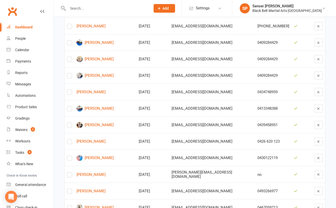
scroll to position [475, 0]
click at [25, 70] on link "Reports" at bounding box center [30, 72] width 47 height 11
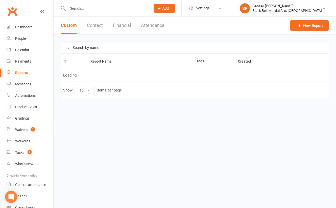
select select "25"
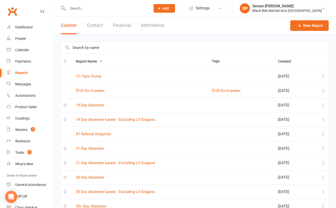
click at [137, 46] on input "text" at bounding box center [195, 48] width 268 height 12
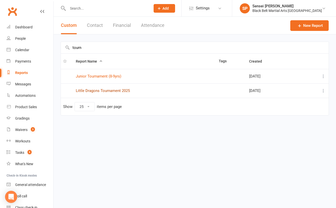
type input "tourn"
click at [125, 89] on link "Little Dragons Tournament 2025" at bounding box center [103, 90] width 54 height 5
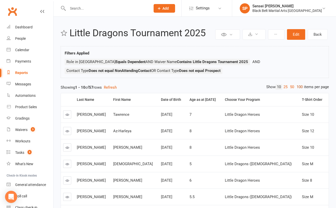
click at [301, 85] on link "100" at bounding box center [300, 86] width 9 height 5
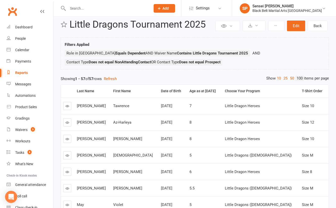
scroll to position [6, 0]
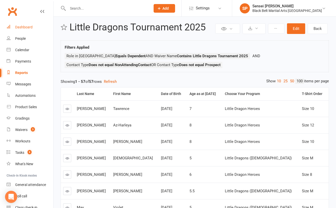
click at [24, 28] on div "Dashboard" at bounding box center [23, 27] width 17 height 4
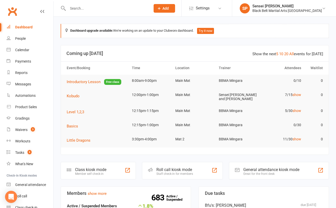
click at [306, 8] on div "Black Belt Martial Arts Mingara" at bounding box center [288, 10] width 70 height 5
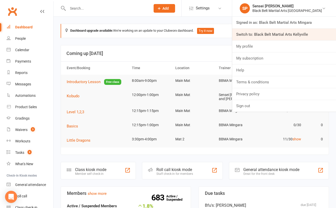
click at [292, 34] on link "Switch to: Black Belt Martial Arts Kellyville" at bounding box center [284, 35] width 104 height 12
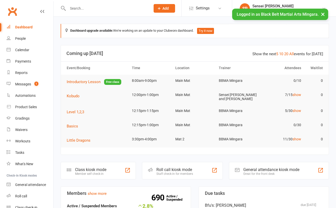
click at [82, 9] on input "text" at bounding box center [106, 8] width 81 height 7
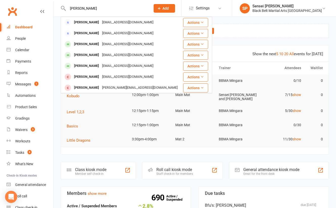
type input "[PERSON_NAME]"
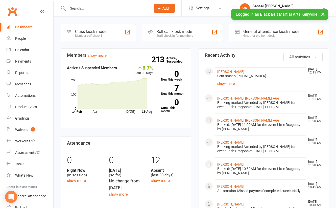
click at [169, 8] on span "Add" at bounding box center [166, 8] width 6 height 4
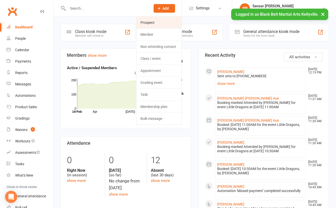
click at [175, 21] on link "Prospect" at bounding box center [159, 23] width 45 height 12
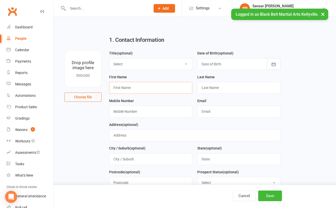
click at [130, 88] on input "text" at bounding box center [150, 88] width 83 height 12
type input "[PERSON_NAME]"
type input "Mo"
click at [79, 8] on input "text" at bounding box center [106, 8] width 81 height 7
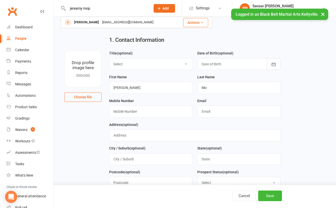
type input "jereamy mop"
click at [161, 112] on input "text" at bounding box center [150, 111] width 83 height 12
paste input "0426561017"
type input "0426561017"
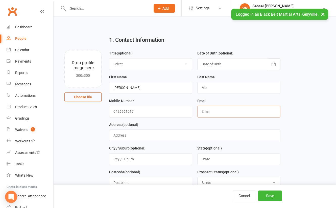
click at [207, 114] on input "text" at bounding box center [238, 111] width 83 height 12
click at [212, 111] on input "text" at bounding box center [238, 111] width 83 height 12
paste input "[EMAIL_ADDRESS][DOMAIN_NAME]"
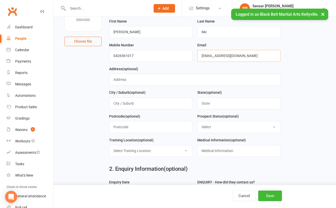
scroll to position [59, 0]
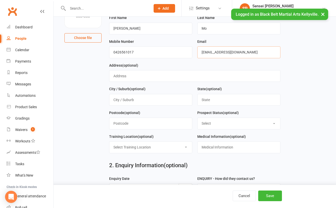
type input "[EMAIL_ADDRESS][DOMAIN_NAME]"
click at [261, 123] on select "Select Enquiry (Booked) Enquiry (Not Booked) DNS Pending BFU (Follow Up) No Sal…" at bounding box center [239, 123] width 83 height 11
select select "Enquiry (Booked)"
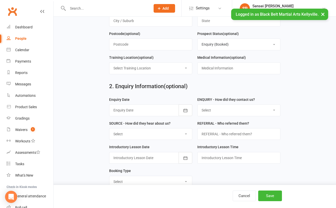
scroll to position [158, 0]
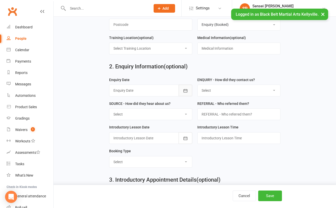
click at [186, 88] on icon "button" at bounding box center [185, 90] width 5 height 5
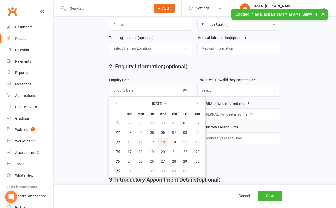
click at [163, 140] on span "13" at bounding box center [163, 142] width 4 height 4
type input "[DATE]"
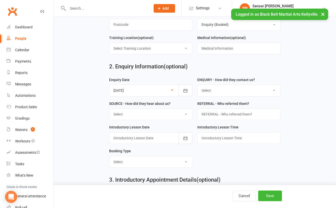
click at [244, 89] on select "Select (W) Walk In (T) Phone (I) Internet / Email (S) Studio Initiated" at bounding box center [239, 90] width 83 height 11
select select "(S) Studio Initiated"
click at [182, 113] on select "Select (A3) Flyer (A6) Sign (A8) Car (C1) ASP (C2) School Sport (C4) Booth / St…" at bounding box center [150, 113] width 83 height 11
select select "(I14) [PERSON_NAME]"
click at [233, 155] on form "Enquiry Date [DATE] [DATE] Sun Mon Tue Wed Thu Fri Sat 31 27 28 29 30 31 01 02 …" at bounding box center [195, 124] width 176 height 95
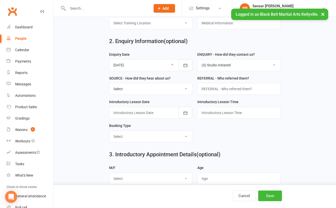
scroll to position [189, 0]
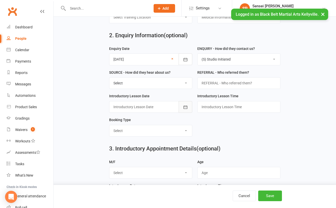
click at [184, 105] on icon "button" at bounding box center [186, 106] width 4 height 3
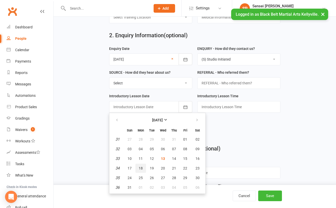
click at [142, 164] on button "18" at bounding box center [141, 167] width 11 height 9
type input "[DATE]"
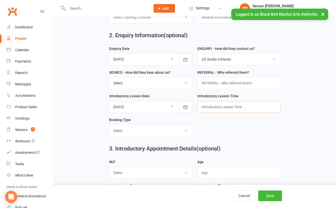
click at [220, 104] on input "text" at bounding box center [238, 107] width 83 height 12
type input "5.15pm"
click at [172, 129] on select "Select Mini Dragons Intro Tiny Dragons Intro Little Dragons Intro Child Karate …" at bounding box center [150, 130] width 83 height 11
select select "Little Dragons Intro"
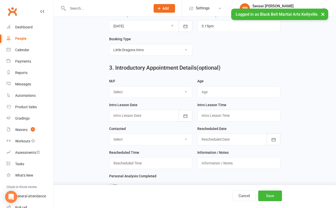
scroll to position [284, 0]
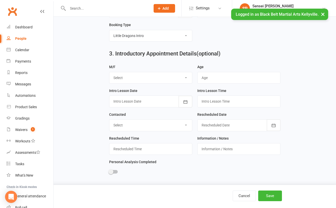
click at [180, 76] on select "Select M F" at bounding box center [150, 77] width 83 height 11
select select "M"
click at [213, 76] on input "string" at bounding box center [238, 78] width 83 height 12
type input "5"
click at [187, 99] on icon "button" at bounding box center [185, 101] width 5 height 5
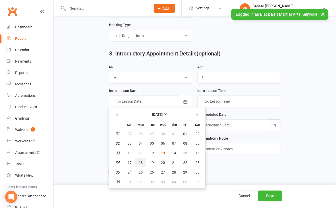
click at [141, 160] on span "18" at bounding box center [141, 162] width 4 height 4
type input "[DATE]"
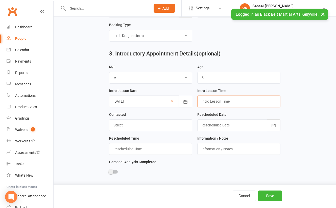
click at [205, 100] on input "text" at bounding box center [238, 101] width 83 height 12
type input "5.15pm"
click at [268, 195] on button "Save" at bounding box center [270, 195] width 24 height 11
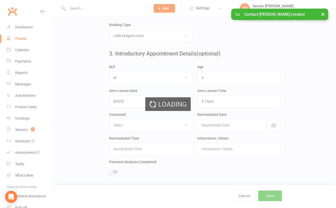
scroll to position [0, 0]
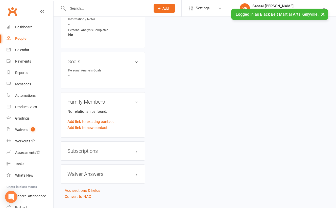
scroll to position [379, 0]
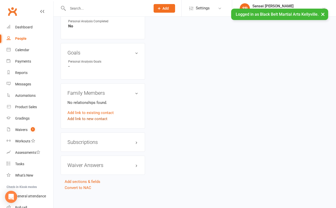
click at [90, 116] on link "Add link to new contact" at bounding box center [88, 119] width 40 height 6
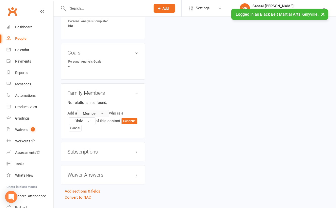
click at [93, 111] on span "Member" at bounding box center [90, 113] width 14 height 5
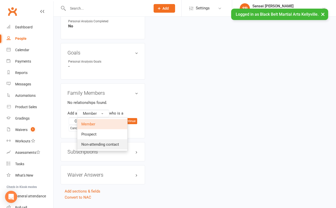
click at [88, 139] on link "Non-attending contact" at bounding box center [102, 144] width 50 height 10
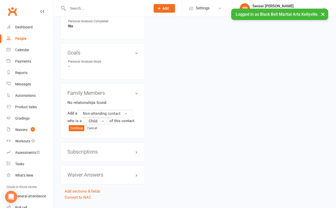
click at [91, 119] on span "Child" at bounding box center [93, 121] width 9 height 5
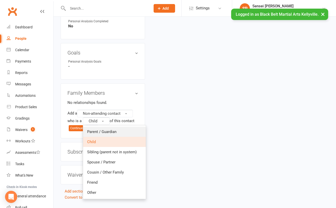
click at [91, 129] on span "Parent / Guardian" at bounding box center [101, 131] width 29 height 5
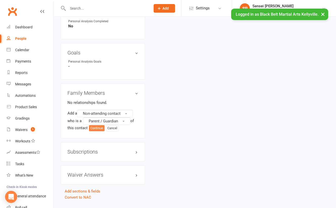
click at [94, 126] on button "Continue" at bounding box center [97, 128] width 16 height 6
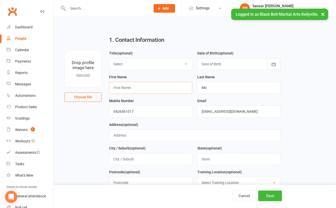
click at [144, 86] on input "text" at bounding box center [150, 88] width 83 height 12
type input "Elly"
click at [211, 86] on input "Mo" at bounding box center [238, 88] width 83 height 12
type input "Yang"
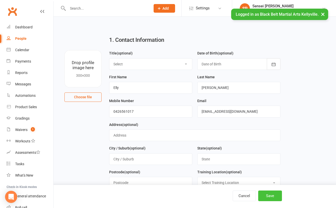
click at [272, 195] on button "Save" at bounding box center [270, 195] width 24 height 11
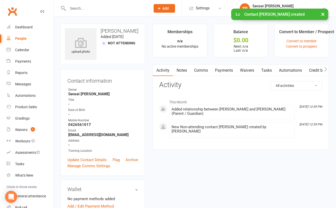
click at [202, 64] on link "Comms" at bounding box center [201, 70] width 21 height 12
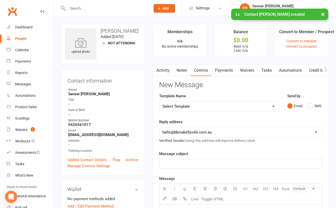
click at [201, 70] on link "Comms" at bounding box center [201, 70] width 21 height 12
click at [269, 104] on select "Select Template [SMS] Bank account details [SMS] Booth follow up [Email] Cancel…" at bounding box center [220, 106] width 120 height 10
select select "25"
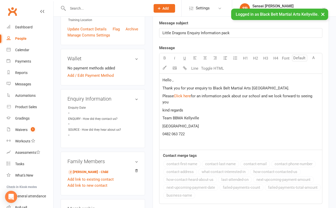
scroll to position [135, 0]
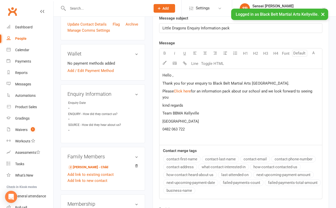
click at [172, 74] on span "Hello ," at bounding box center [168, 75] width 11 height 5
click at [172, 157] on button "contact-first-name" at bounding box center [181, 159] width 37 height 7
click at [194, 90] on span "for an information pack about our school and we look forward to seeing you" at bounding box center [238, 94] width 151 height 11
click at [314, 90] on span "for an information pack about our school and we look forward to seeing you" at bounding box center [238, 94] width 151 height 11
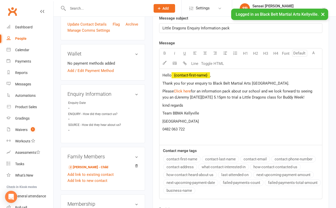
click at [168, 95] on span "for an information pack about our school and we look forward to seeing you an d…" at bounding box center [238, 94] width 151 height 11
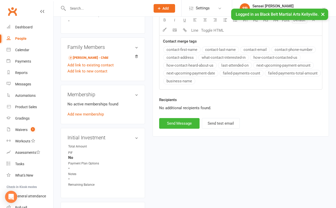
scroll to position [247, 0]
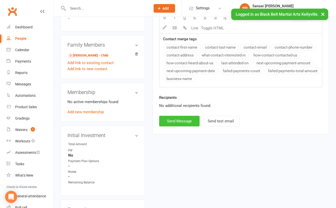
click at [191, 117] on button "Send Message" at bounding box center [179, 121] width 40 height 11
select select
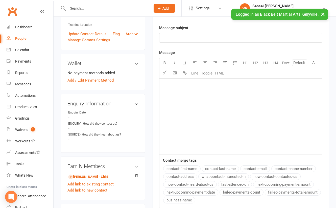
scroll to position [75, 0]
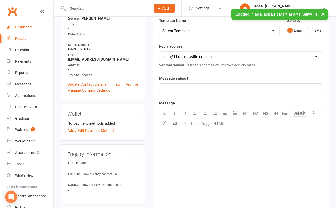
click at [28, 26] on div "Dashboard" at bounding box center [23, 27] width 17 height 4
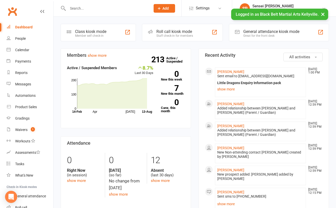
click at [130, 10] on input "text" at bounding box center [106, 8] width 81 height 7
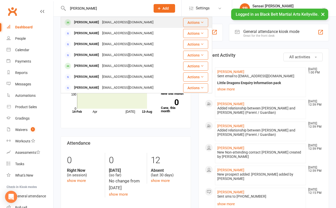
type input "shaaz singh"
click at [127, 20] on div "Shaaboho@gmail.com" at bounding box center [128, 22] width 54 height 7
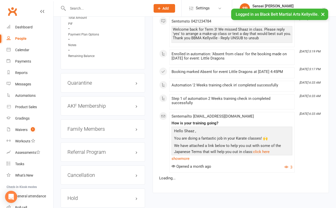
scroll to position [481, 0]
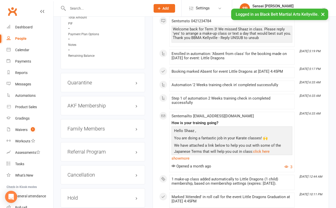
click at [100, 131] on h3 "Family Members" at bounding box center [103, 129] width 71 height 6
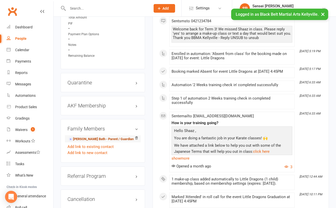
click at [98, 140] on link "Navneet Bath - Parent / Guardian" at bounding box center [100, 138] width 65 height 5
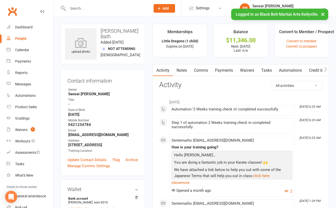
click at [226, 71] on link "Payments" at bounding box center [224, 70] width 25 height 12
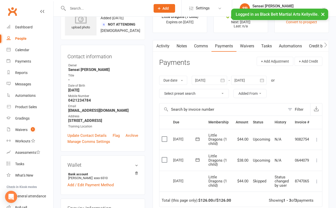
scroll to position [23, 0]
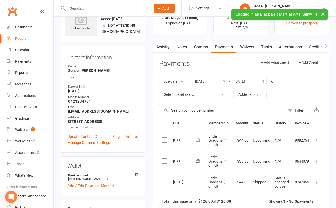
click at [222, 79] on icon "button" at bounding box center [222, 81] width 5 height 5
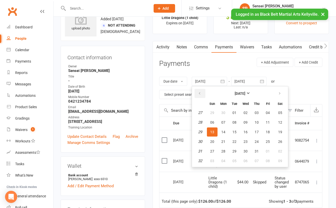
click at [200, 93] on icon "button" at bounding box center [200, 93] width 4 height 4
click at [210, 110] on button "01" at bounding box center [212, 112] width 11 height 9
type input "01 Jun 2025"
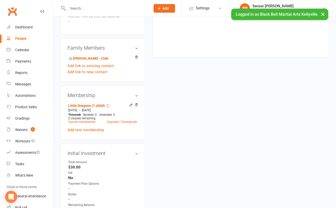
scroll to position [232, 0]
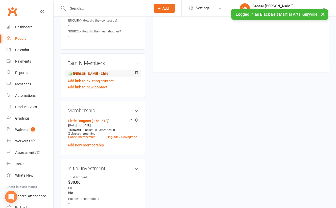
click at [93, 71] on link "Shaaz Singh - Child" at bounding box center [88, 73] width 40 height 5
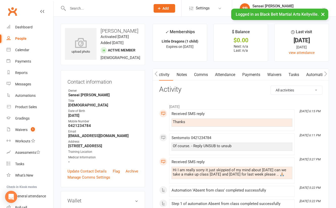
click at [252, 75] on link "Payments" at bounding box center [251, 75] width 25 height 12
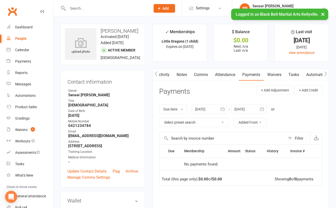
click at [226, 74] on link "Attendance" at bounding box center [225, 75] width 27 height 12
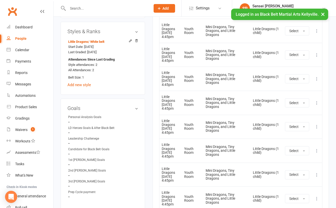
scroll to position [152, 0]
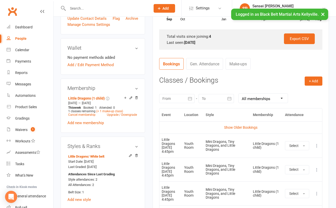
click at [190, 96] on icon "button" at bounding box center [190, 98] width 5 height 5
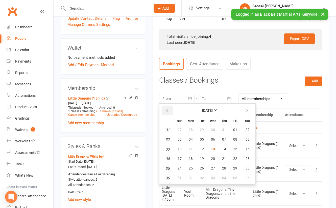
click at [166, 110] on icon "button" at bounding box center [167, 110] width 4 height 4
click at [222, 127] on span "01" at bounding box center [224, 129] width 4 height 4
type input "01 May 2025"
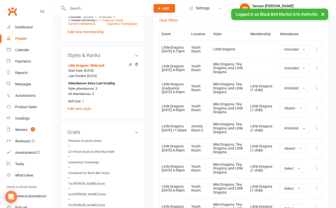
scroll to position [244, 0]
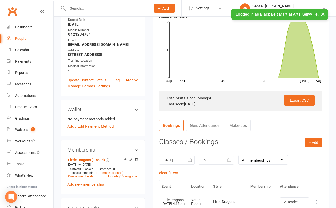
scroll to position [0, 0]
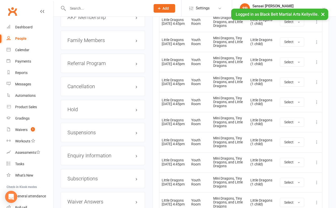
scroll to position [573, 0]
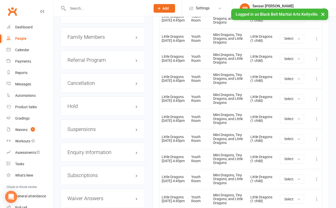
click at [100, 40] on h3 "Family Members" at bounding box center [103, 37] width 71 height 6
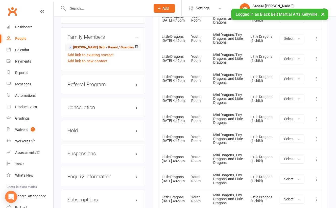
click at [95, 50] on link "Navneet Bath - Parent / Guardian" at bounding box center [100, 47] width 65 height 5
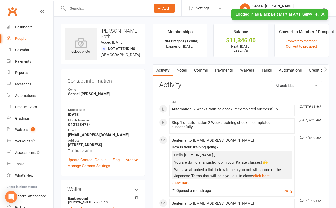
click at [223, 70] on link "Payments" at bounding box center [224, 70] width 25 height 12
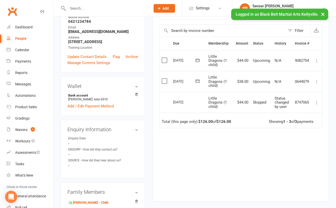
scroll to position [102, 0]
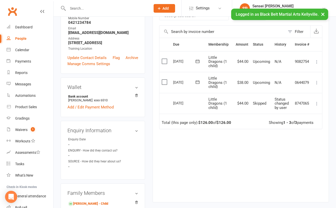
click at [317, 80] on icon at bounding box center [317, 82] width 5 height 5
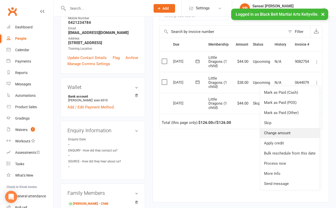
click at [281, 131] on link "Change amount" at bounding box center [290, 133] width 60 height 10
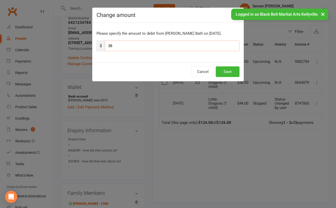
click at [121, 47] on input "38" at bounding box center [172, 45] width 135 height 11
type input "3"
type input "68"
click at [230, 70] on button "Save" at bounding box center [228, 71] width 24 height 11
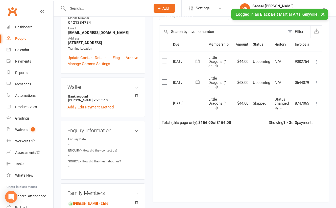
scroll to position [100, 0]
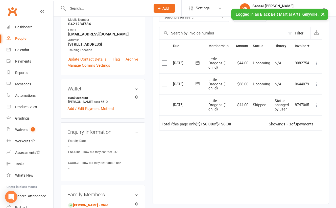
click at [134, 7] on input "text" at bounding box center [106, 8] width 81 height 7
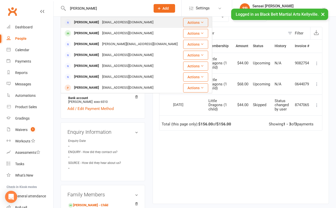
type input "natasha webster"
click at [102, 21] on div "Tash.ncr@gmail.com" at bounding box center [128, 22] width 54 height 7
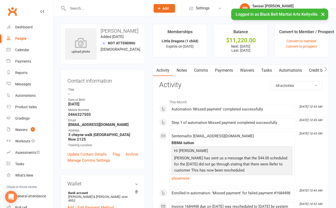
click at [229, 70] on link "Payments" at bounding box center [224, 70] width 25 height 12
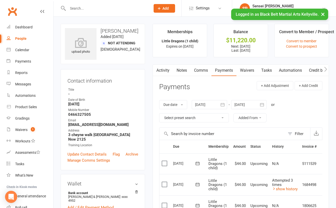
scroll to position [91, 0]
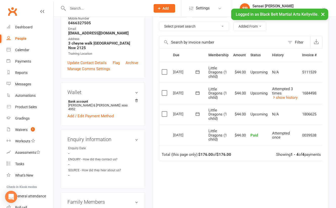
click at [92, 7] on input "text" at bounding box center [106, 8] width 81 height 7
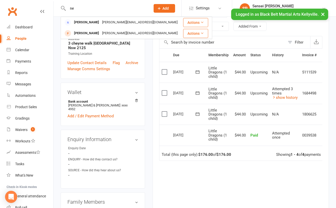
type input "n"
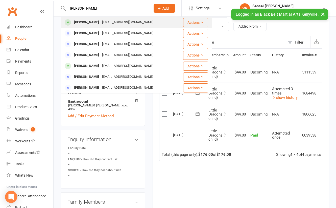
type input "shaaz soingh"
click at [88, 23] on div "Shaaz Singh" at bounding box center [87, 22] width 28 height 7
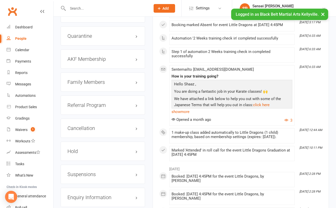
scroll to position [529, 0]
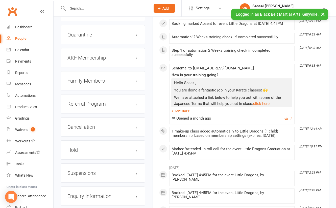
click at [100, 82] on h3 "Family Members" at bounding box center [103, 81] width 71 height 6
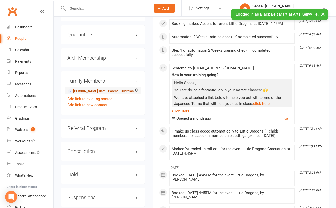
click at [97, 93] on link "Navneet Bath - Parent / Guardian" at bounding box center [100, 91] width 65 height 5
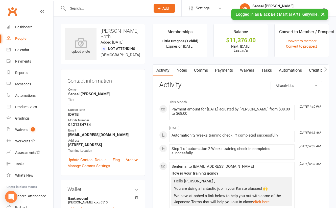
click at [225, 69] on link "Payments" at bounding box center [224, 70] width 25 height 12
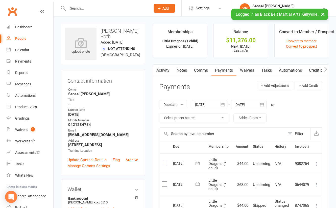
scroll to position [78, 0]
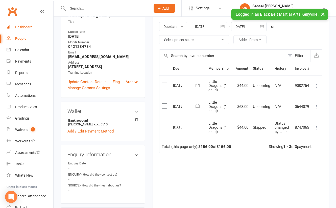
click at [23, 26] on div "Dashboard" at bounding box center [23, 27] width 17 height 4
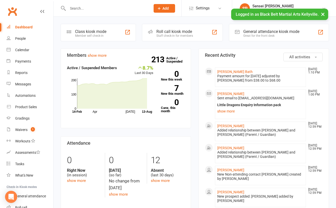
click at [26, 28] on div "Dashboard" at bounding box center [23, 27] width 17 height 4
click at [161, 180] on link "show more" at bounding box center [160, 180] width 19 height 5
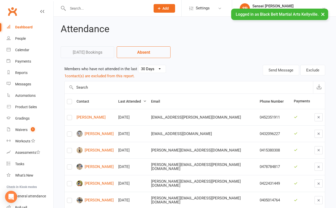
click at [58, 137] on div "Attendance Today's Bookings Absent Members who have not attended in the last 30…" at bounding box center [195, 165] width 283 height 297
click at [23, 51] on div "Calendar" at bounding box center [22, 50] width 14 height 4
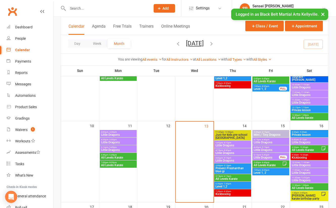
scroll to position [194, 0]
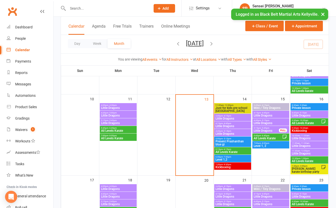
click at [305, 135] on span "- 11:00am" at bounding box center [304, 135] width 9 height 2
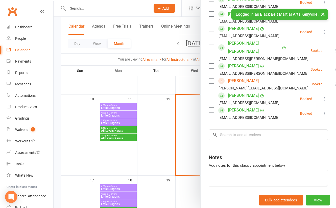
scroll to position [248, 0]
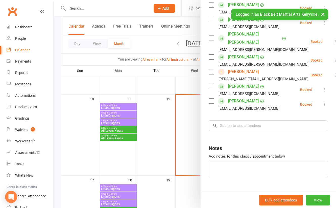
click at [169, 151] on div at bounding box center [195, 104] width 283 height 208
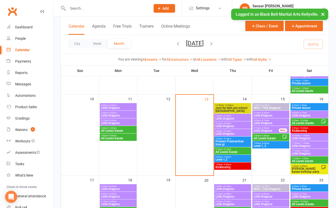
click at [225, 107] on span "Just for kids pre school Kellyville" at bounding box center [232, 109] width 35 height 6
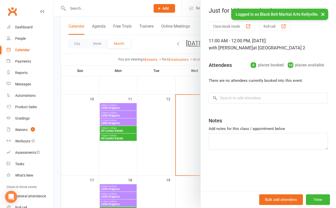
click at [190, 137] on div at bounding box center [195, 104] width 283 height 208
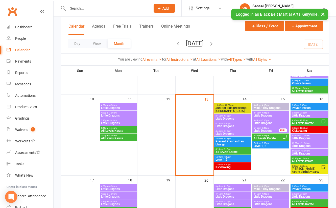
click at [229, 117] on span "Little Dragons" at bounding box center [232, 118] width 35 height 3
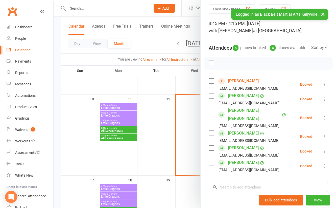
scroll to position [24, 0]
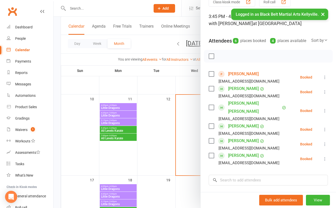
click at [251, 78] on link "Sreyansh Choudhury" at bounding box center [243, 74] width 31 height 8
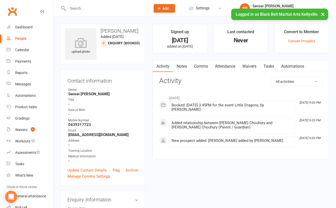
click at [203, 65] on link "Comms" at bounding box center [201, 66] width 21 height 12
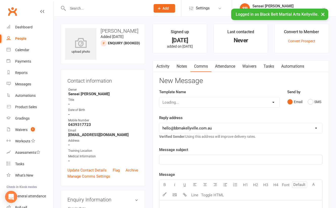
click at [274, 99] on div "Loading..." at bounding box center [219, 102] width 121 height 11
click at [271, 101] on div "Loading..." at bounding box center [219, 102] width 121 height 11
click at [272, 101] on select "Select Template [SMS] Bank account details [SMS] Booth follow up [Email] Cancel…" at bounding box center [220, 102] width 120 height 10
select select "38"
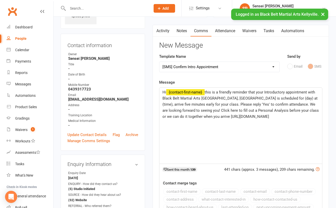
scroll to position [30, 0]
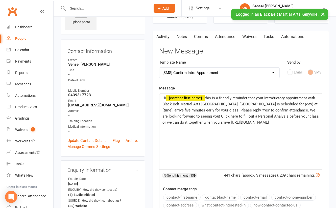
click at [302, 103] on span "this is a friendly reminder that your Introductory appointment with Black Belt …" at bounding box center [242, 110] width 158 height 29
click at [318, 103] on span "this is a friendly reminder that your Introductory appointment with Black Belt …" at bounding box center [241, 110] width 156 height 29
drag, startPoint x: 191, startPoint y: 109, endPoint x: 182, endPoint y: 109, distance: 9.4
click at [182, 109] on span "this is a friendly reminder that your Introductory appointment with Black Belt …" at bounding box center [240, 110] width 155 height 29
click at [183, 109] on span "this is a friendly reminder that your Introductory appointment with Black Belt …" at bounding box center [241, 110] width 156 height 29
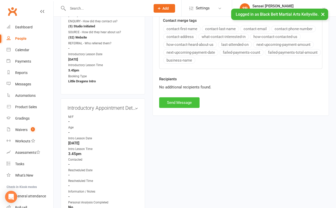
scroll to position [209, 0]
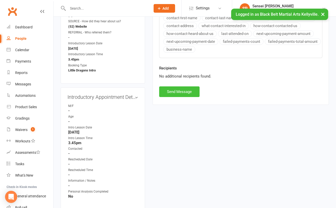
click at [184, 92] on button "Send Message" at bounding box center [179, 91] width 40 height 11
select select
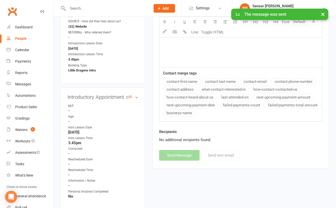
click at [128, 96] on link "edit" at bounding box center [129, 97] width 6 height 4
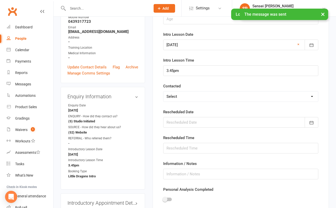
scroll to position [111, 0]
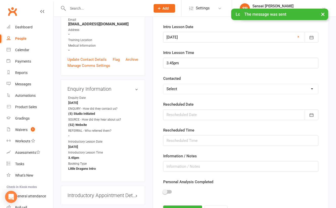
click at [174, 87] on select "Select Confirmed LMA'd & TXT'd Rescheduled Cancelled" at bounding box center [241, 89] width 155 height 10
select select "LMA'd & TXT'd"
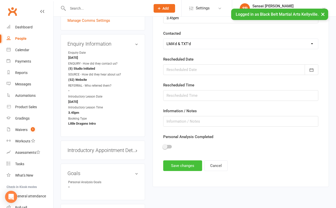
click at [175, 163] on button "Save changes" at bounding box center [182, 165] width 39 height 11
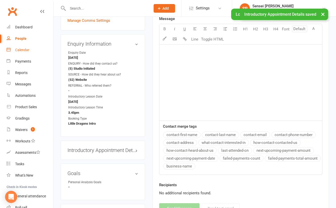
click at [25, 49] on div "Calendar" at bounding box center [22, 50] width 14 height 4
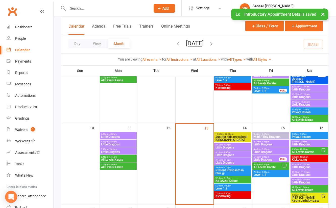
scroll to position [180, 0]
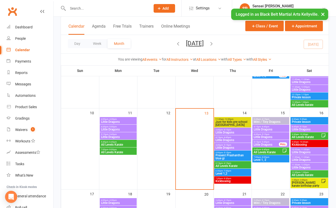
click at [225, 131] on span "Little Dragons" at bounding box center [232, 132] width 35 height 3
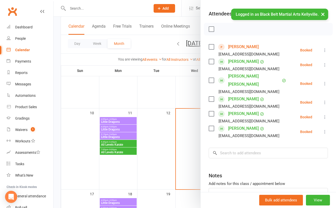
scroll to position [86, 0]
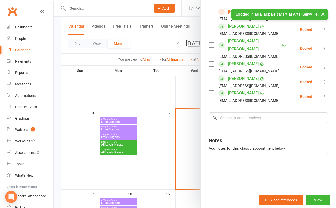
click at [193, 151] on div at bounding box center [195, 104] width 283 height 208
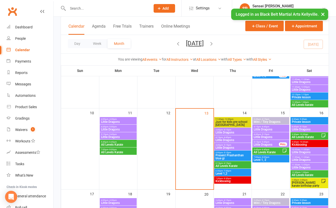
click at [227, 137] on span "- 4:45pm" at bounding box center [227, 137] width 8 height 2
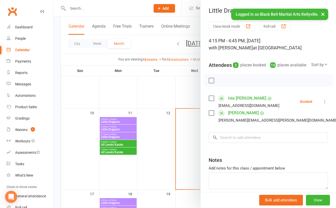
scroll to position [28, 0]
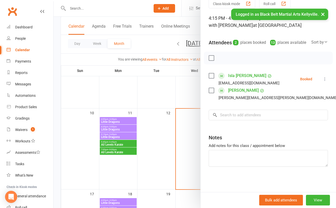
click at [189, 159] on div at bounding box center [195, 104] width 283 height 208
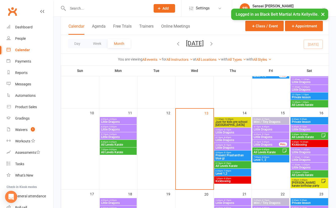
click at [223, 144] on span "- 5:15pm" at bounding box center [227, 145] width 8 height 2
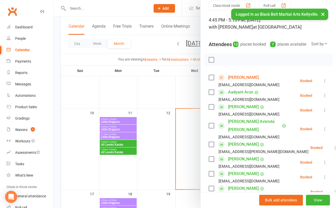
scroll to position [18, 0]
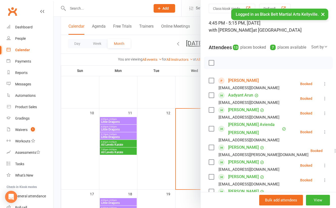
click at [241, 84] on link "Manik Adhikari" at bounding box center [243, 80] width 31 height 8
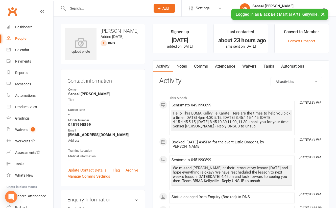
click at [204, 65] on link "Comms" at bounding box center [201, 66] width 21 height 12
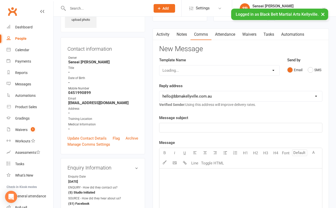
scroll to position [45, 0]
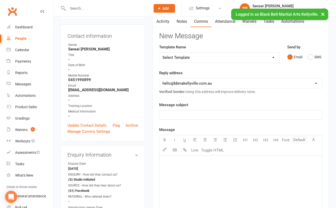
click at [272, 56] on select "Select Template [SMS] Bank account details [SMS] Booth follow up [Email] Cancel…" at bounding box center [220, 57] width 120 height 10
select select "38"
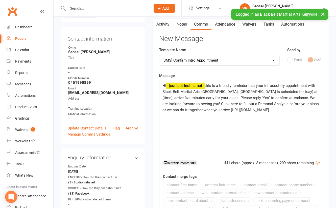
scroll to position [33, 0]
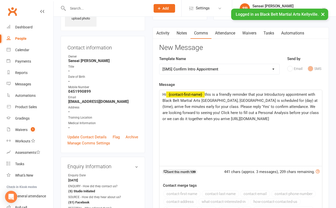
click at [303, 100] on span "this is a friendly reminder that your Introductory appointment with Black Belt …" at bounding box center [242, 106] width 158 height 29
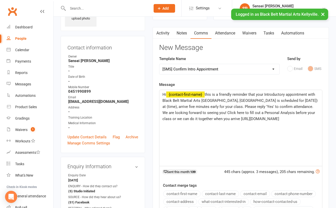
click at [318, 100] on span "this is a friendly reminder that your Introductory appointment with Black Belt …" at bounding box center [241, 106] width 156 height 29
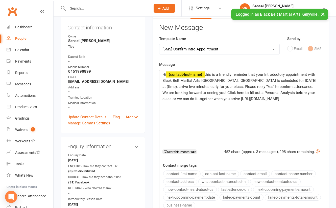
scroll to position [40, 0]
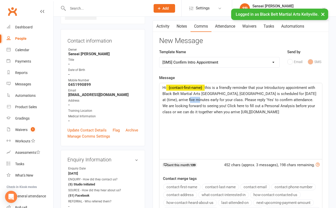
drag, startPoint x: 192, startPoint y: 98, endPoint x: 181, endPoint y: 98, distance: 10.4
click at [181, 98] on span "this is a friendly reminder that your Introductory appointment with Black Belt …" at bounding box center [240, 99] width 155 height 29
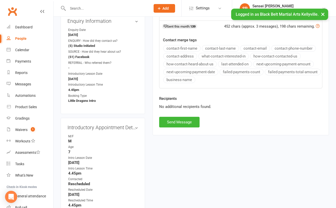
scroll to position [193, 0]
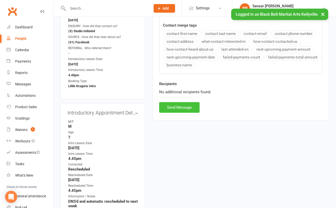
click at [179, 103] on button "Send Message" at bounding box center [179, 107] width 40 height 11
select select
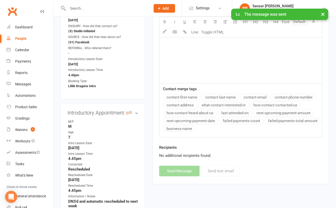
click at [131, 110] on link "edit" at bounding box center [129, 112] width 6 height 4
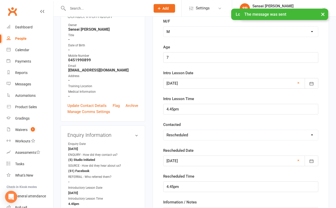
scroll to position [79, 0]
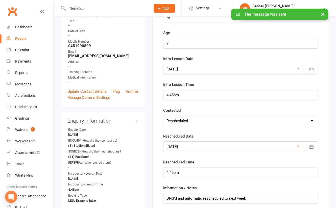
click at [209, 119] on select "Select Confirmed LMA'd & TXT'd Rescheduled Cancelled" at bounding box center [241, 121] width 155 height 10
select select "LMA'd & TXT'd"
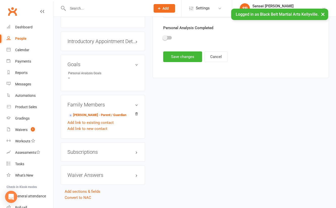
scroll to position [264, 0]
click at [189, 56] on button "Save changes" at bounding box center [182, 57] width 39 height 11
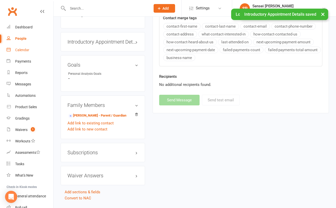
click at [25, 49] on div "Calendar" at bounding box center [22, 50] width 14 height 4
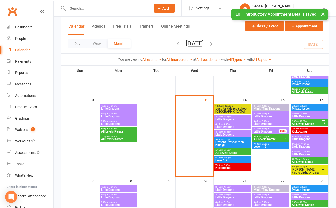
scroll to position [210, 0]
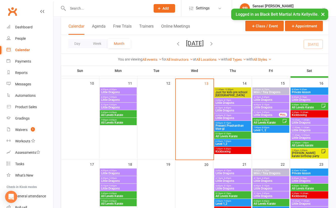
click at [230, 127] on span "Present Prashanthan blue gi" at bounding box center [232, 127] width 35 height 6
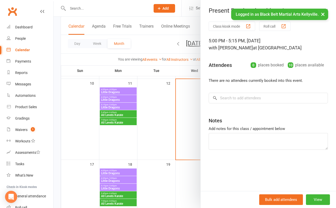
click at [195, 125] on div at bounding box center [195, 104] width 283 height 208
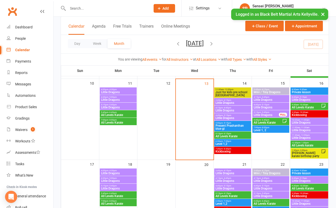
click at [237, 125] on span "Present Prashanthan blue gi" at bounding box center [232, 127] width 35 height 6
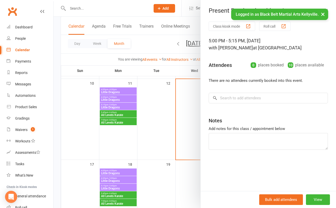
click at [192, 142] on div at bounding box center [195, 104] width 283 height 208
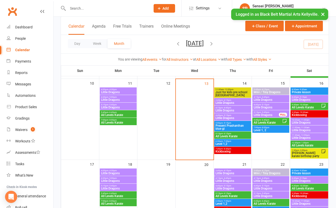
click at [227, 135] on span "All Levels Karate" at bounding box center [232, 136] width 35 height 3
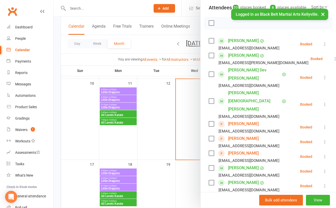
scroll to position [52, 0]
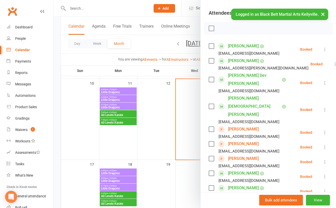
click at [236, 125] on link "Emma Cafolla" at bounding box center [243, 129] width 31 height 8
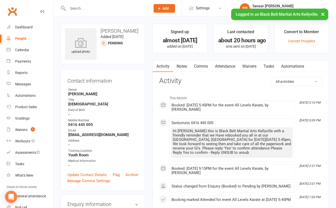
click at [203, 66] on link "Comms" at bounding box center [201, 66] width 21 height 12
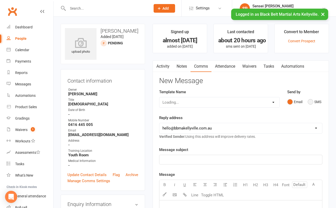
click at [311, 101] on button "SMS" at bounding box center [315, 102] width 14 height 10
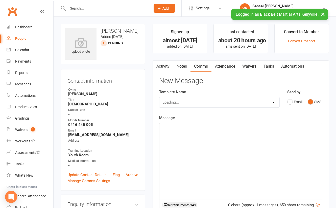
click at [262, 150] on div "﻿" at bounding box center [241, 161] width 163 height 76
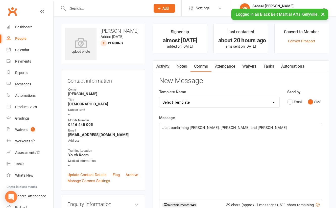
click at [207, 127] on span "Just confirming Emma, Maason and Sophie" at bounding box center [225, 127] width 124 height 5
click at [238, 126] on p "Just confirming Emma, Mason and Sophie" at bounding box center [241, 127] width 157 height 6
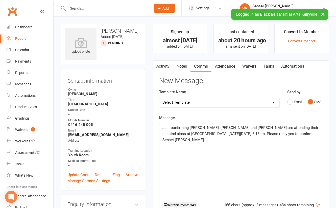
click at [276, 127] on span "Just confirming Emma, Mason and Sophie are attending their secoind class at BBA…" at bounding box center [241, 133] width 157 height 17
click at [305, 127] on span "Just confirming Emma, Mason and Sophie are attending their second class at BBAM…" at bounding box center [241, 133] width 157 height 17
click at [295, 134] on span "Just confirming Emma, Mason and Sophie are attending their second class at BBMA…" at bounding box center [241, 133] width 157 height 17
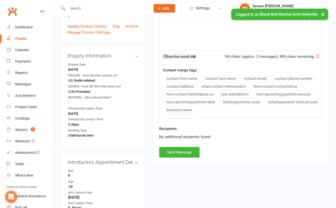
scroll to position [160, 0]
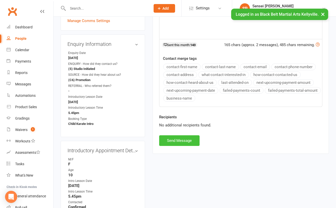
click at [189, 137] on button "Send Message" at bounding box center [179, 140] width 40 height 11
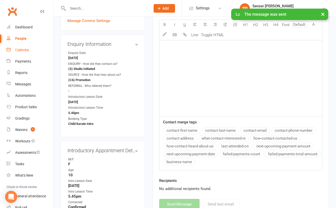
click at [25, 49] on div "Calendar" at bounding box center [22, 50] width 14 height 4
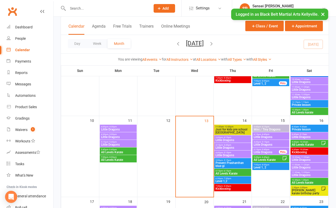
scroll to position [204, 0]
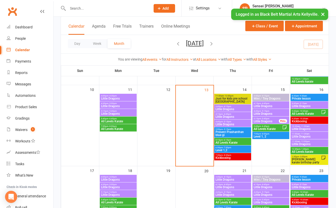
click at [232, 147] on span "6:30pm - 7:30pm" at bounding box center [232, 147] width 35 height 2
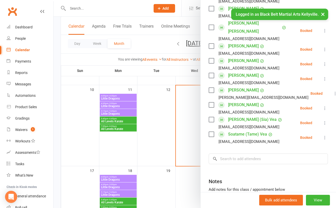
scroll to position [228, 0]
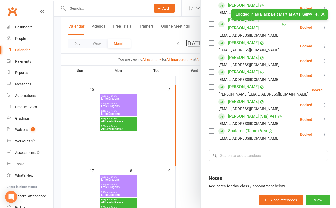
click at [182, 134] on div at bounding box center [195, 104] width 283 height 208
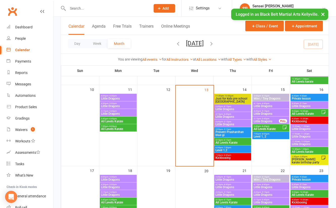
click at [232, 141] on span "All Levels Karate" at bounding box center [232, 142] width 35 height 3
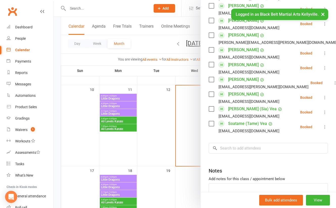
scroll to position [307, 0]
click at [159, 143] on div at bounding box center [195, 104] width 283 height 208
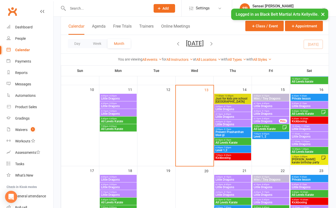
click at [267, 98] on span "Mini / Tiny Dragons" at bounding box center [271, 98] width 35 height 3
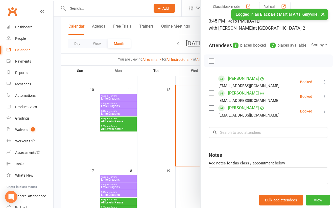
scroll to position [24, 0]
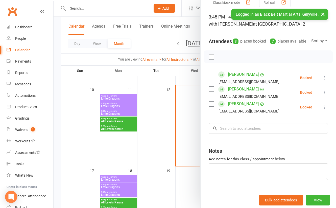
click at [189, 133] on div at bounding box center [195, 104] width 283 height 208
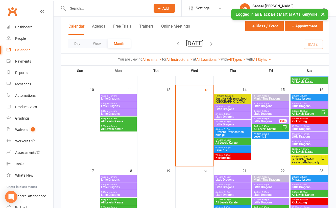
click at [266, 104] on span "Little Dragons" at bounding box center [271, 105] width 35 height 3
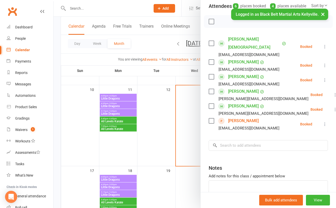
scroll to position [60, 0]
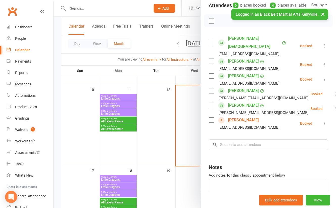
click at [238, 117] on link "Enzo Zhu" at bounding box center [243, 120] width 31 height 8
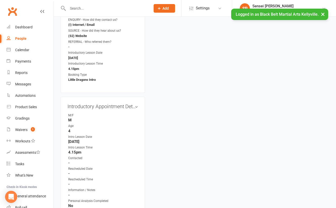
scroll to position [239, 0]
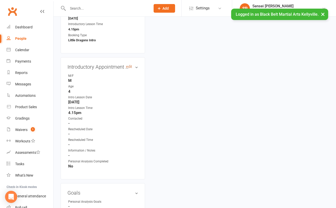
click at [129, 65] on link "edit" at bounding box center [129, 66] width 6 height 4
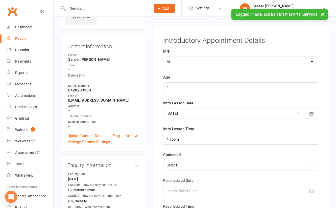
click at [149, 75] on main "Signed up 4 days ago added on 9 Aug 2025 Last contacted Never Convert to Member…" at bounding box center [241, 150] width 184 height 323
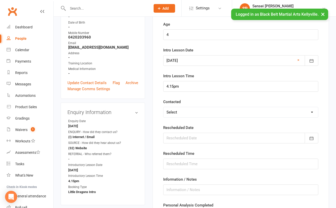
scroll to position [88, 0]
click at [184, 109] on select "Select Confirmed LMA'd & TXT'd Rescheduled Cancelled" at bounding box center [241, 111] width 155 height 10
select select "LMA'd & TXT'd"
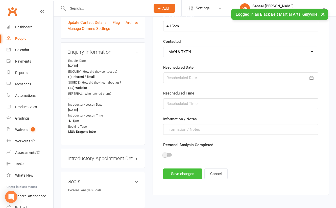
click at [172, 168] on button "Save changes" at bounding box center [182, 173] width 39 height 11
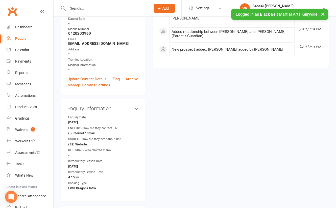
scroll to position [0, 0]
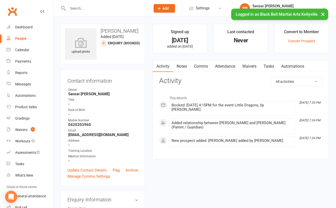
click at [203, 65] on link "Comms" at bounding box center [201, 66] width 21 height 12
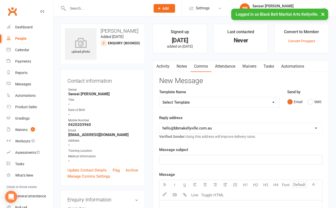
click at [274, 101] on select "Select Template [SMS] Bank account details [SMS] Booth follow up [Email] Cancel…" at bounding box center [220, 102] width 120 height 10
select select "38"
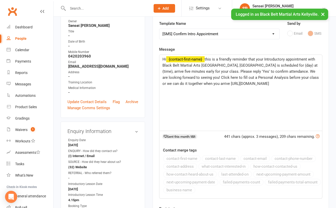
scroll to position [44, 0]
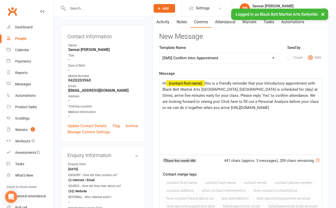
click at [302, 87] on span "this is a friendly reminder that your Introductory appointment with Black Belt …" at bounding box center [242, 95] width 158 height 29
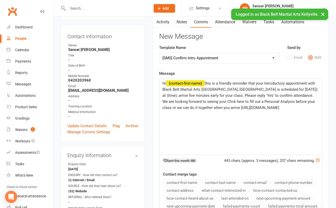
click at [313, 89] on span "this is a friendly reminder that your Introductory appointment with Black Belt …" at bounding box center [241, 95] width 156 height 29
drag, startPoint x: 191, startPoint y: 95, endPoint x: 182, endPoint y: 94, distance: 9.4
click at [182, 94] on span "this is a friendly reminder that your Introductory appointment with Black Belt …" at bounding box center [240, 95] width 155 height 29
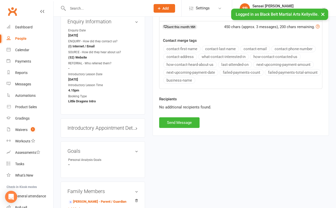
scroll to position [187, 0]
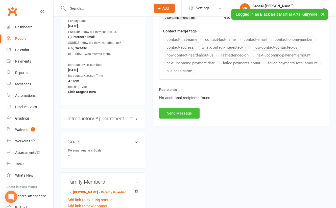
click at [186, 112] on button "Send Message" at bounding box center [179, 113] width 40 height 11
select select
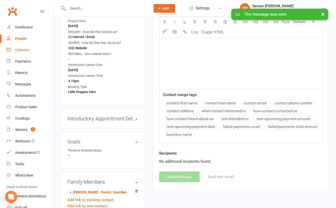
click at [24, 49] on div "Calendar" at bounding box center [22, 50] width 14 height 4
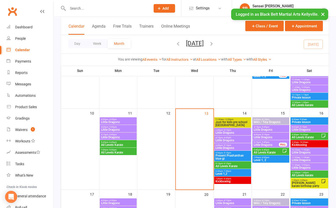
scroll to position [188, 0]
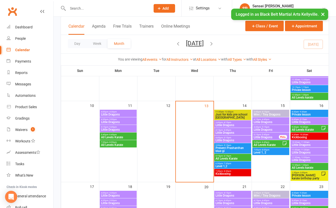
click at [265, 127] on span "- 5:15pm" at bounding box center [265, 127] width 8 height 2
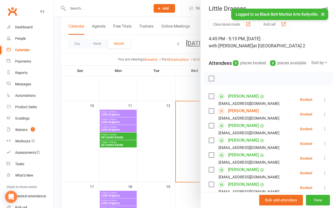
scroll to position [0, 0]
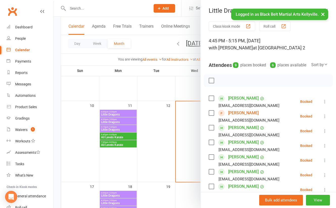
click at [245, 117] on link "Emilia Bartley" at bounding box center [243, 113] width 31 height 8
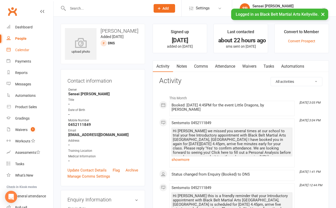
click at [25, 50] on div "Calendar" at bounding box center [22, 50] width 14 height 4
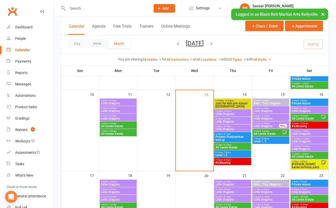
scroll to position [204, 0]
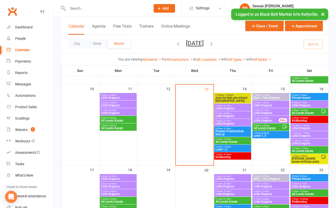
click at [271, 119] on span "Little Dragons" at bounding box center [267, 120] width 26 height 3
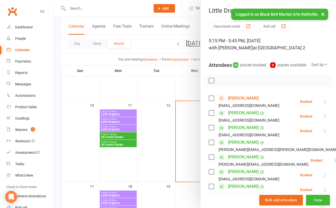
scroll to position [121, 0]
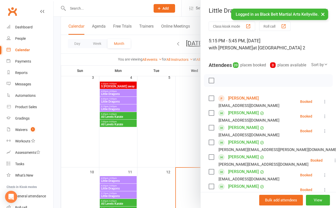
click at [251, 102] on link "Mishka Choudhary" at bounding box center [243, 98] width 31 height 8
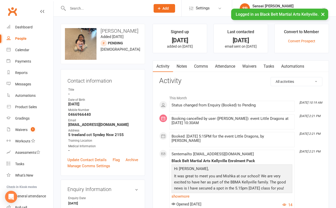
click at [201, 64] on link "Comms" at bounding box center [201, 66] width 21 height 12
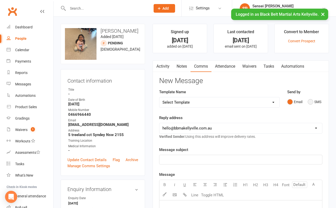
click at [311, 101] on button "SMS" at bounding box center [315, 102] width 14 height 10
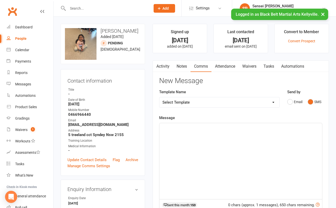
click at [258, 157] on div "﻿" at bounding box center [241, 161] width 163 height 76
click at [195, 126] on span "Just confimring MIshka's" at bounding box center [192, 127] width 59 height 5
click at [184, 126] on span "Just confimring Mishka's" at bounding box center [192, 127] width 59 height 5
click at [214, 127] on p "Just confirming Mishka's" at bounding box center [241, 127] width 157 height 6
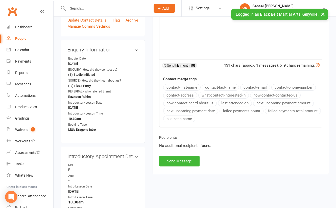
scroll to position [145, 0]
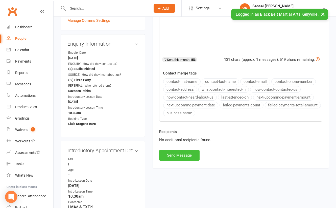
click at [179, 154] on button "Send Message" at bounding box center [179, 155] width 40 height 11
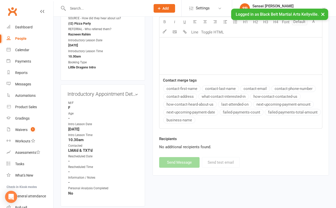
scroll to position [215, 0]
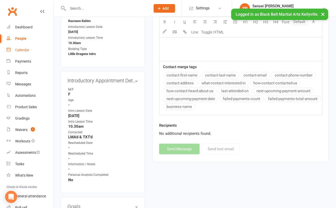
click at [27, 49] on div "Calendar" at bounding box center [22, 50] width 14 height 4
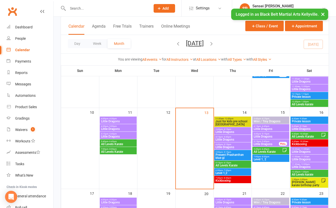
scroll to position [189, 0]
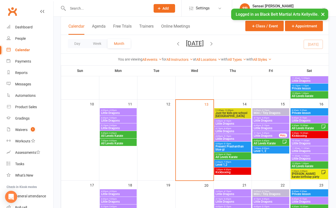
click at [264, 119] on span "Little Dragons" at bounding box center [271, 120] width 35 height 3
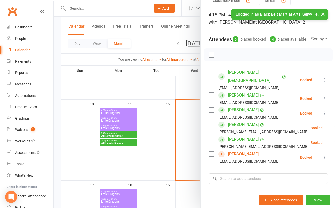
scroll to position [63, 0]
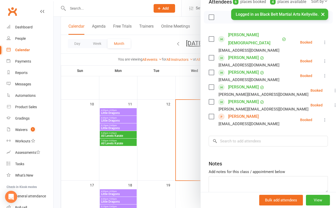
click at [188, 156] on div at bounding box center [195, 104] width 283 height 208
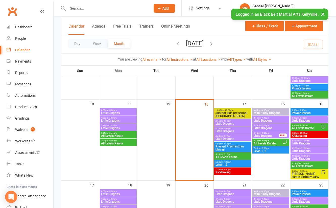
click at [263, 142] on span "All Levels Karate" at bounding box center [268, 143] width 29 height 3
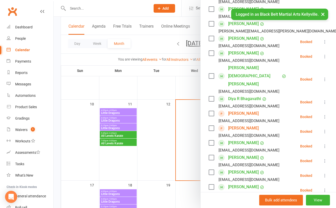
scroll to position [171, 0]
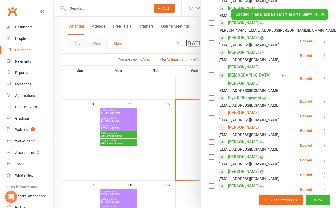
click at [176, 142] on div at bounding box center [195, 104] width 283 height 208
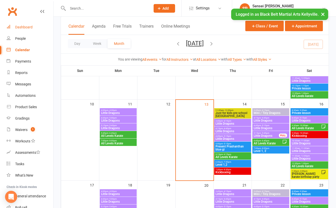
click at [24, 27] on div "Dashboard" at bounding box center [23, 27] width 17 height 4
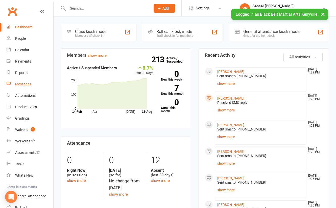
click at [25, 83] on div "Messages" at bounding box center [23, 84] width 16 height 4
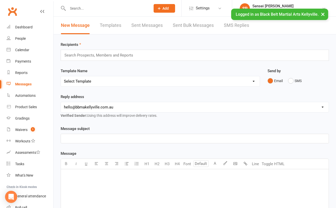
click at [235, 23] on link "SMS Replies" at bounding box center [236, 25] width 25 height 17
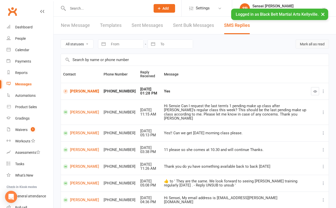
click at [312, 42] on button "Mark all as read" at bounding box center [312, 43] width 33 height 9
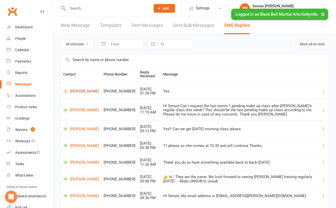
click at [78, 89] on link "Enzo Zhu" at bounding box center [81, 91] width 36 height 5
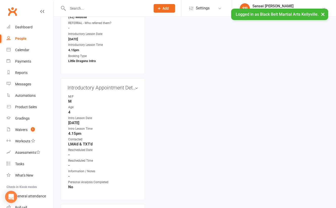
scroll to position [234, 0]
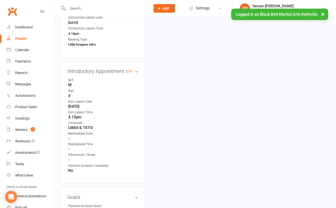
click at [128, 68] on h3 "Introductory Appointment Details edit" at bounding box center [103, 71] width 71 height 6
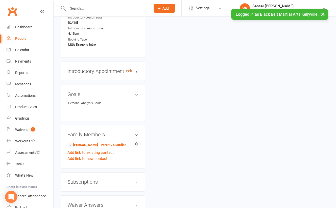
click at [130, 69] on link "edit" at bounding box center [129, 71] width 6 height 4
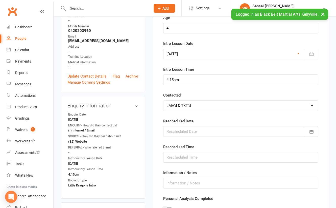
scroll to position [100, 0]
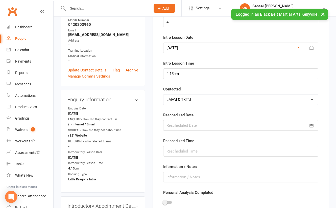
click at [186, 94] on select "Select Confirmed LMA'd & TXT'd Rescheduled Cancelled" at bounding box center [241, 99] width 155 height 10
select select "Confirmed"
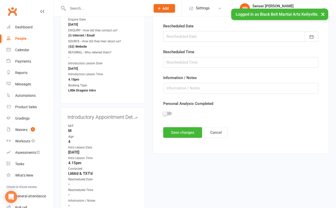
scroll to position [252, 0]
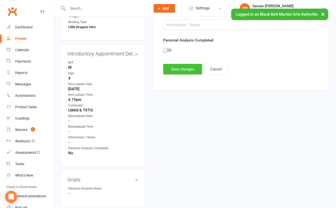
click at [189, 67] on button "Save changes" at bounding box center [182, 69] width 39 height 11
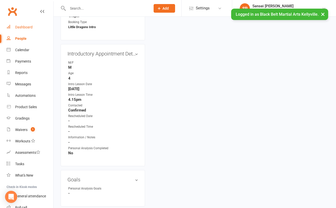
click at [29, 27] on div "Dashboard" at bounding box center [23, 27] width 17 height 4
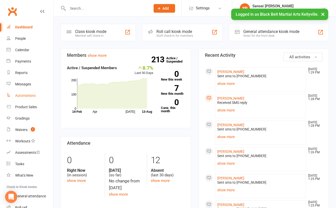
click at [321, 12] on button "×" at bounding box center [323, 14] width 9 height 11
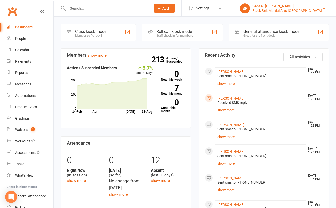
click at [311, 7] on div "Sensei [PERSON_NAME]" at bounding box center [288, 6] width 70 height 5
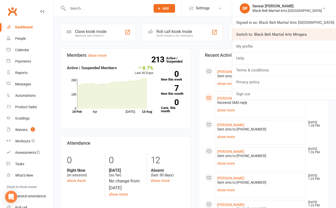
click at [298, 31] on link "Switch to: Black Belt Martial Arts Mingara" at bounding box center [284, 35] width 104 height 12
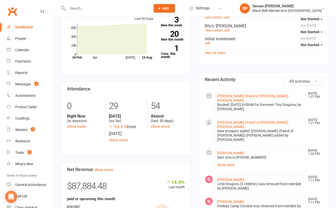
scroll to position [191, 0]
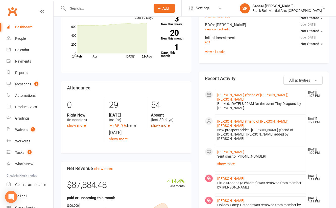
click at [158, 123] on link "show more" at bounding box center [160, 125] width 19 height 5
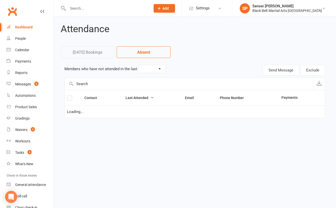
select select "30"
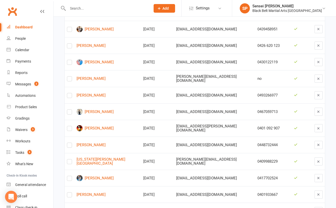
scroll to position [797, 0]
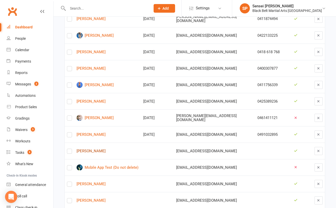
scroll to position [709, 0]
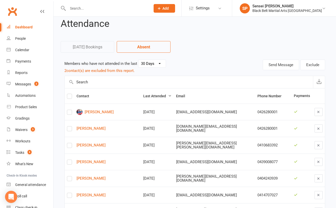
scroll to position [0, 0]
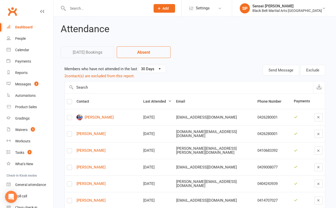
click at [25, 26] on div "Dashboard" at bounding box center [23, 27] width 17 height 4
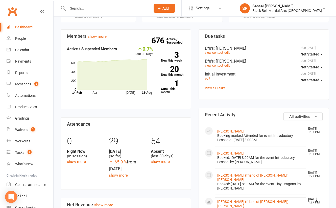
scroll to position [154, 0]
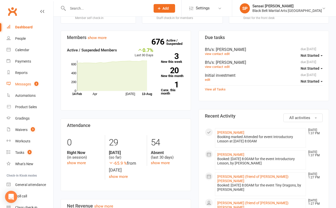
click at [20, 85] on div "Messages" at bounding box center [23, 84] width 16 height 4
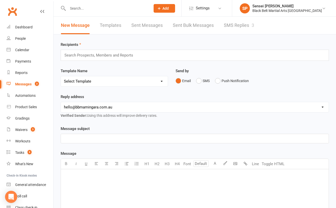
click at [237, 24] on link "SMS Replies 3" at bounding box center [239, 25] width 30 height 17
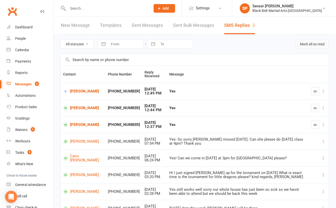
click at [317, 43] on button "Mark all as read" at bounding box center [312, 43] width 33 height 9
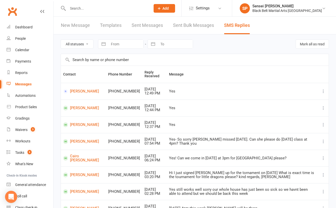
click at [133, 6] on input "text" at bounding box center [106, 8] width 81 height 7
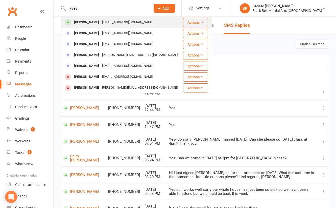
type input "yves"
click at [126, 21] on div "[EMAIL_ADDRESS][DOMAIN_NAME]" at bounding box center [128, 22] width 54 height 7
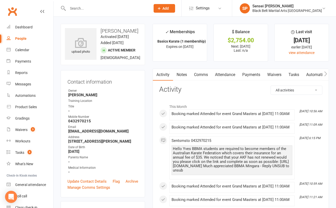
click at [30, 27] on div "Dashboard" at bounding box center [23, 27] width 17 height 4
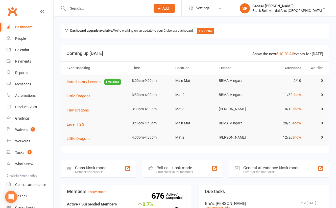
click at [21, 127] on div "Waivers" at bounding box center [21, 129] width 12 height 4
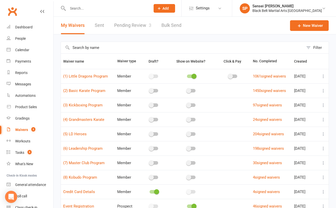
click at [140, 25] on link "Pending Review 3" at bounding box center [132, 25] width 37 height 17
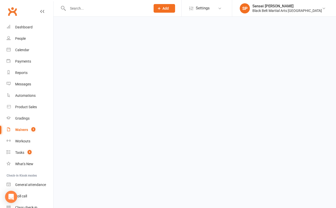
select select "50"
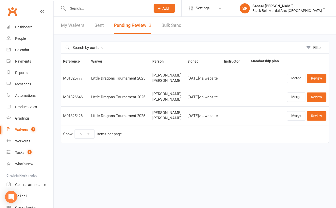
click at [56, 76] on div "Filter Reference Waiver Person Signed Instructor Membership plan M01326777 Litt…" at bounding box center [195, 95] width 283 height 122
click at [26, 28] on div "Dashboard" at bounding box center [23, 27] width 17 height 4
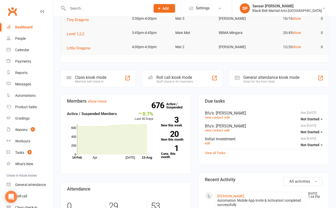
scroll to position [122, 0]
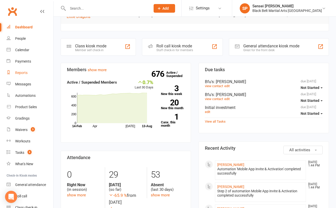
click at [20, 73] on div "Reports" at bounding box center [21, 73] width 12 height 4
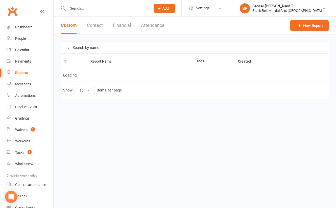
select select "25"
click at [96, 47] on input "text" at bounding box center [195, 48] width 268 height 12
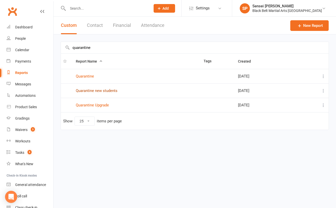
type input "quarantine"
click at [88, 89] on link "Quarantine new students" at bounding box center [97, 90] width 42 height 5
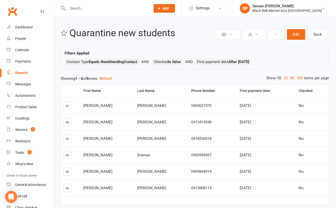
click at [57, 127] on div "Private Report Only visible by me Public Report Visible to everyone at gym Expo…" at bounding box center [195, 119] width 283 height 204
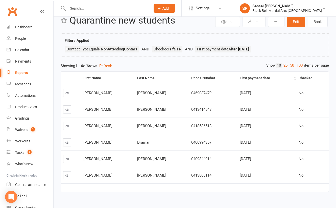
click at [252, 76] on div "First payment date" at bounding box center [266, 78] width 53 height 4
click at [18, 72] on div "Reports" at bounding box center [21, 73] width 13 height 4
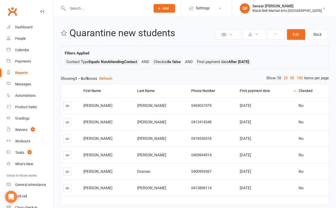
select select "25"
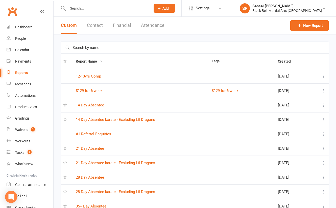
click at [82, 44] on input "text" at bounding box center [195, 48] width 268 height 12
click at [82, 9] on input "text" at bounding box center [106, 8] width 81 height 7
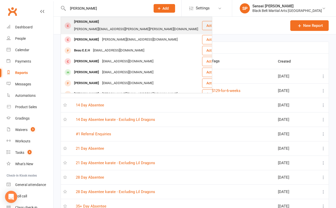
type input "[PERSON_NAME]"
click at [83, 23] on div "[PERSON_NAME]" at bounding box center [87, 21] width 28 height 7
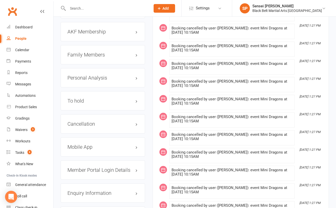
scroll to position [546, 0]
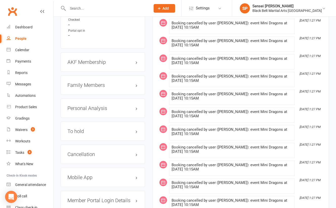
click at [85, 82] on h3 "Family Members" at bounding box center [103, 85] width 71 height 6
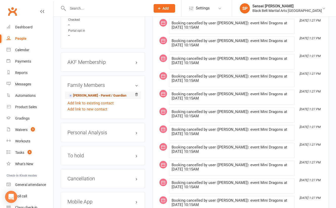
click at [84, 93] on link "[PERSON_NAME] - Parent / Guardian" at bounding box center [97, 95] width 58 height 5
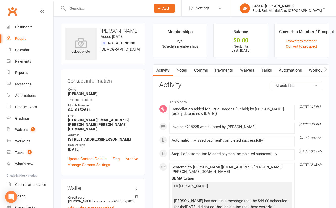
click at [229, 70] on link "Payments" at bounding box center [224, 70] width 25 height 12
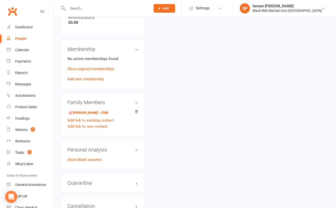
scroll to position [249, 0]
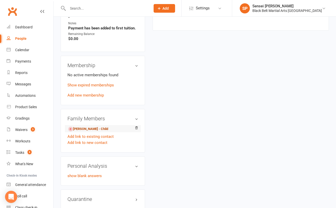
click at [93, 126] on link "[PERSON_NAME] - Child" at bounding box center [88, 128] width 40 height 5
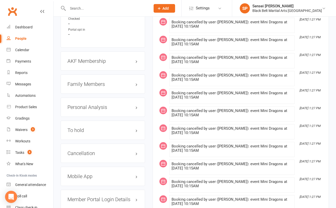
scroll to position [588, 0]
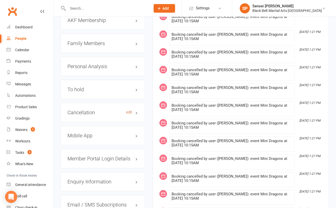
click at [129, 110] on link "edit" at bounding box center [129, 112] width 6 height 4
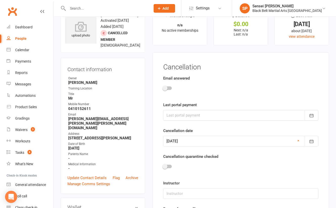
scroll to position [44, 0]
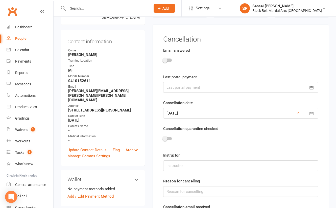
click at [165, 138] on span at bounding box center [165, 138] width 5 height 5
click at [163, 138] on input "checkbox" at bounding box center [163, 138] width 0 height 0
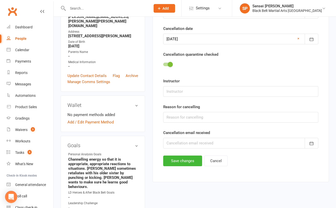
scroll to position [131, 0]
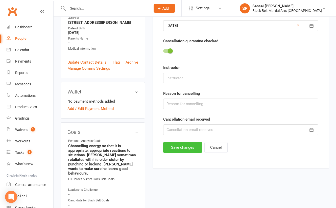
click at [178, 147] on button "Save changes" at bounding box center [182, 147] width 39 height 11
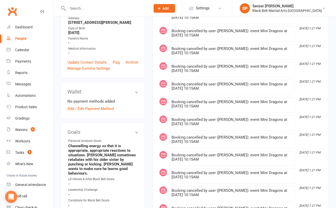
click at [78, 6] on input "text" at bounding box center [106, 8] width 81 height 7
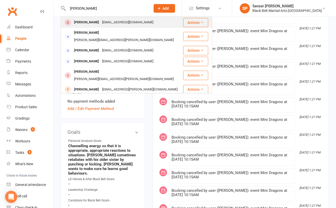
type input "[PERSON_NAME]"
click at [75, 21] on div "[PERSON_NAME]" at bounding box center [87, 22] width 28 height 7
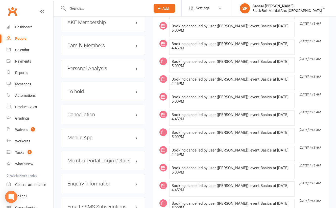
scroll to position [539, 0]
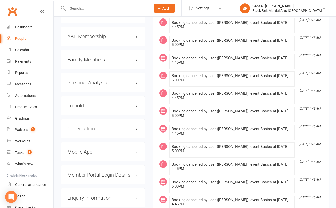
click at [99, 62] on h3 "Family Members" at bounding box center [103, 60] width 71 height 6
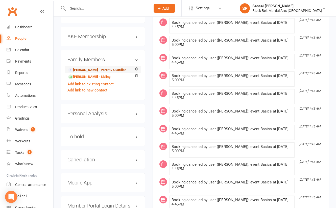
click at [96, 73] on link "[PERSON_NAME] - Parent / Guardian" at bounding box center [97, 69] width 58 height 5
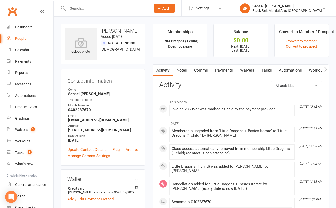
click at [229, 70] on link "Payments" at bounding box center [224, 70] width 25 height 12
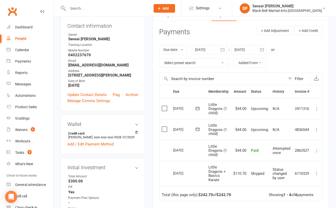
scroll to position [64, 0]
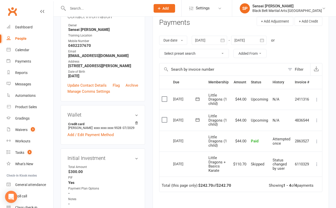
click at [149, 166] on main "Memberships Little Dragons (1 child) Does not expire Balance $0.00 Next: [DATE]…" at bounding box center [241, 115] width 184 height 310
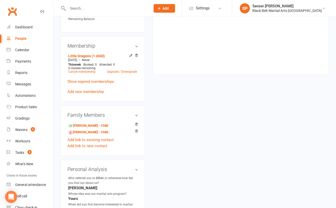
scroll to position [266, 0]
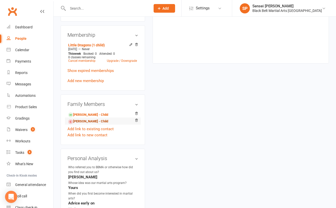
click at [85, 120] on link "[PERSON_NAME] - Child" at bounding box center [88, 121] width 40 height 5
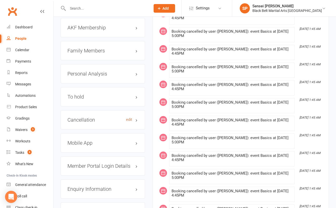
click at [128, 120] on link "edit" at bounding box center [129, 119] width 6 height 4
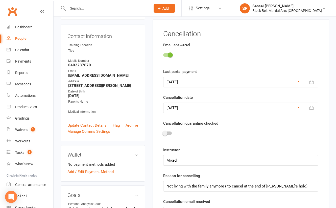
scroll to position [50, 0]
click at [165, 132] on span at bounding box center [165, 132] width 5 height 5
click at [163, 132] on input "checkbox" at bounding box center [163, 132] width 0 height 0
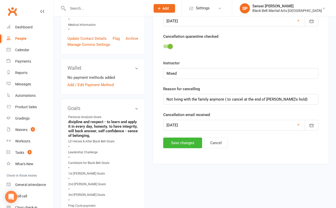
scroll to position [142, 0]
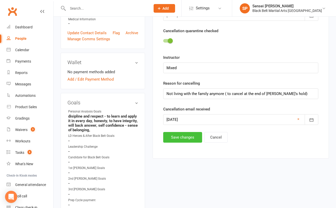
click at [178, 137] on button "Save changes" at bounding box center [182, 137] width 39 height 11
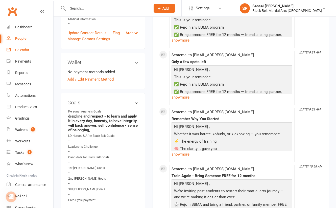
scroll to position [0, 0]
click at [309, 7] on div "Sensei [PERSON_NAME]" at bounding box center [288, 6] width 70 height 5
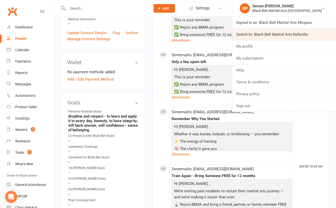
click at [299, 32] on link "Switch to: Black Belt Martial Arts Kellyville" at bounding box center [284, 35] width 104 height 12
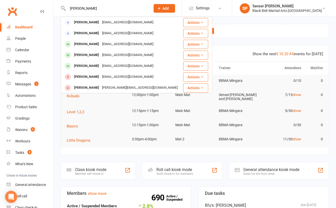
click at [147, 10] on input "[PERSON_NAME]" at bounding box center [106, 8] width 81 height 7
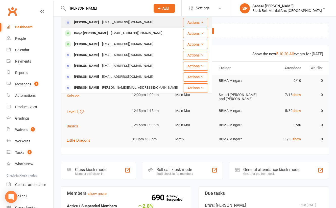
type input "[PERSON_NAME]"
click at [140, 22] on div "[PERSON_NAME] [EMAIL_ADDRESS][DOMAIN_NAME]" at bounding box center [122, 22] width 122 height 10
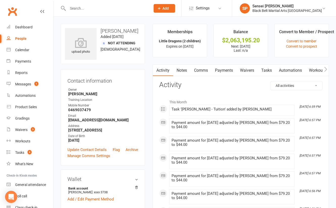
click at [225, 69] on link "Payments" at bounding box center [224, 70] width 25 height 12
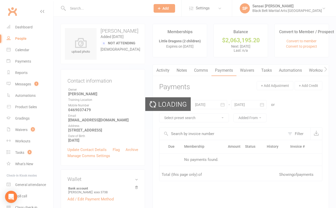
scroll to position [73, 0]
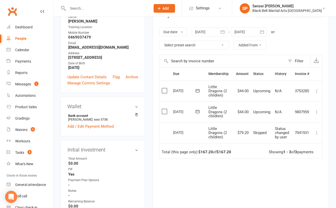
click at [150, 125] on main "Memberships Little Dragons (2 children) Expires on 31st July, 3024 Balance $2,0…" at bounding box center [241, 93] width 184 height 285
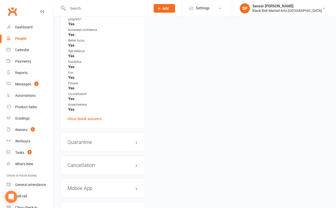
scroll to position [759, 0]
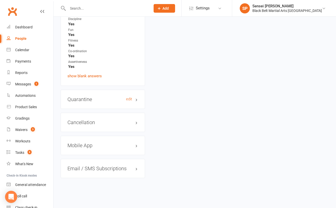
click at [136, 99] on h3 "Quarantine edit" at bounding box center [103, 99] width 71 height 6
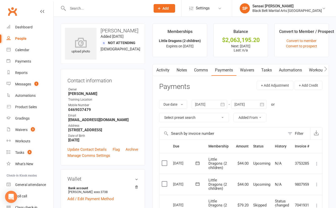
scroll to position [76, 0]
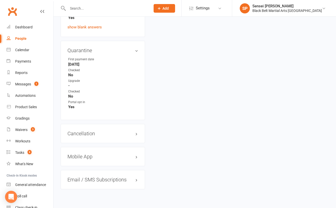
scroll to position [793, 0]
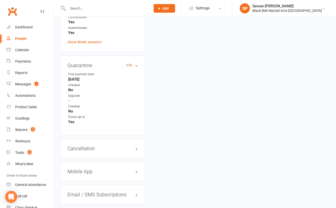
click at [129, 65] on link "edit" at bounding box center [129, 65] width 6 height 4
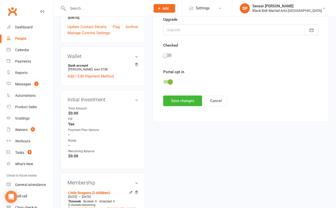
scroll to position [38, 0]
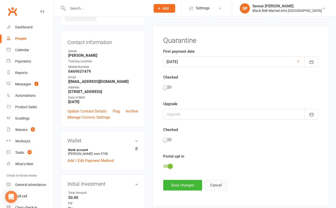
click at [213, 183] on button "Cancel" at bounding box center [216, 185] width 23 height 11
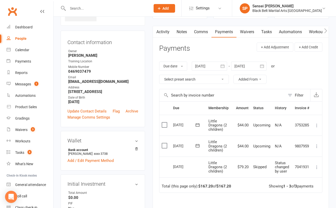
click at [150, 113] on main "Memberships Little Dragons (2 children) Expires on 31st July, 3024 Balance $2,0…" at bounding box center [241, 127] width 184 height 285
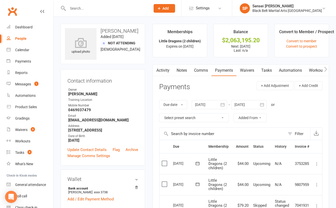
click at [75, 6] on input "text" at bounding box center [106, 8] width 81 height 7
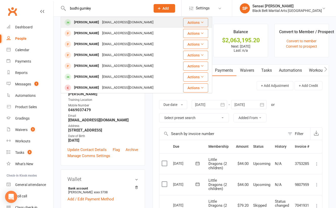
type input "bodhi gumley"
click at [75, 19] on div "Bodhi Gumley" at bounding box center [87, 22] width 28 height 7
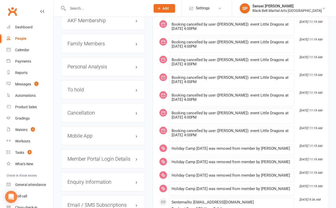
scroll to position [588, 0]
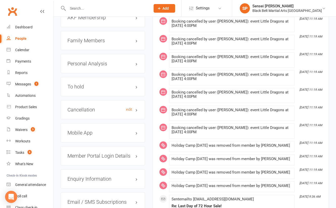
click at [136, 112] on h3 "Cancellation edit" at bounding box center [103, 110] width 71 height 6
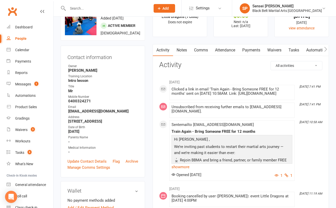
scroll to position [15, 0]
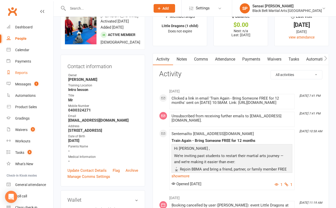
click at [21, 73] on div "Reports" at bounding box center [21, 73] width 12 height 4
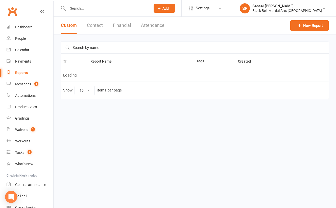
select select "25"
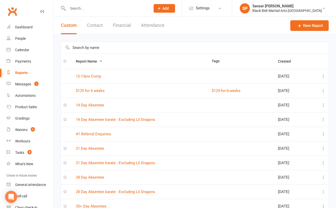
click at [129, 48] on input "text" at bounding box center [195, 48] width 268 height 12
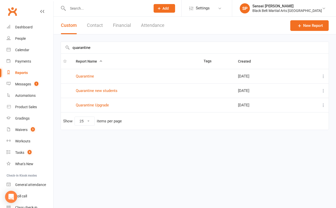
click at [95, 46] on input "quarantine" at bounding box center [195, 48] width 268 height 12
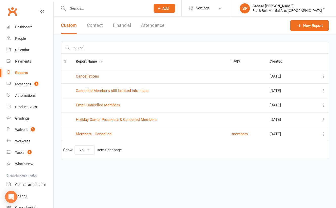
type input "cancel"
click at [83, 74] on link "Cancellations" at bounding box center [87, 76] width 23 height 5
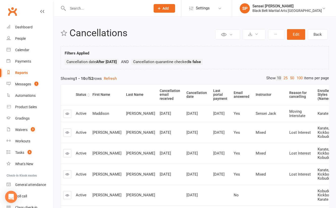
click at [79, 95] on div "Status" at bounding box center [81, 95] width 10 height 4
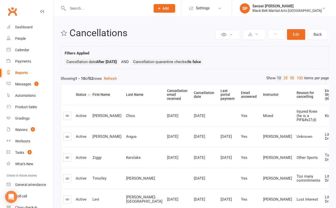
click at [79, 95] on div "Status" at bounding box center [81, 95] width 10 height 4
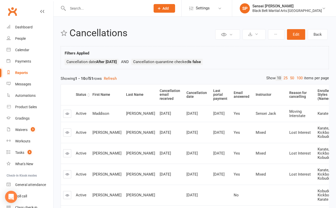
click at [82, 94] on div "Status" at bounding box center [81, 95] width 10 height 4
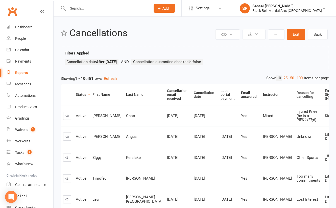
click at [82, 95] on div "Status" at bounding box center [81, 95] width 10 height 4
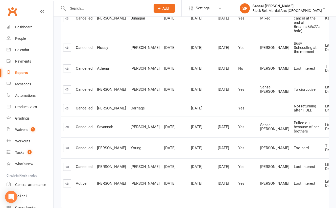
scroll to position [140, 0]
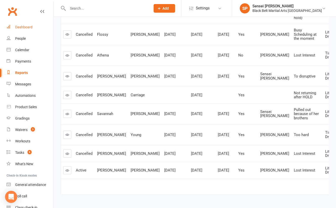
click at [22, 26] on div "Dashboard" at bounding box center [23, 27] width 17 height 4
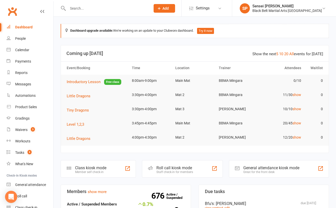
click at [26, 26] on div "Dashboard" at bounding box center [23, 27] width 17 height 4
click at [281, 7] on div "Sensei [PERSON_NAME]" at bounding box center [288, 6] width 70 height 5
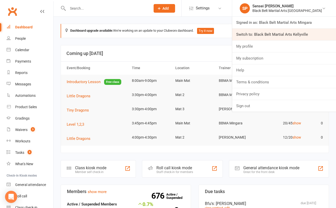
click at [276, 31] on link "Switch to: Black Belt Martial Arts Kellyville" at bounding box center [284, 35] width 104 height 12
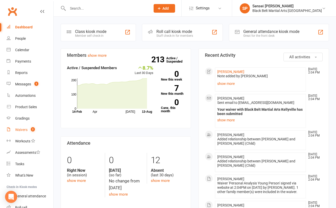
click at [23, 130] on div "Waivers" at bounding box center [21, 129] width 12 height 4
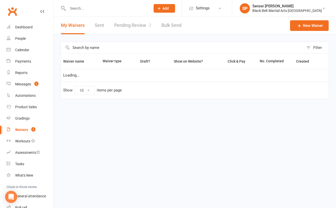
click at [136, 23] on link "Pending Review 2" at bounding box center [132, 25] width 37 height 17
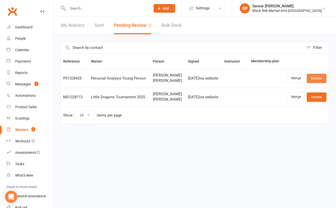
click at [317, 77] on link "Review" at bounding box center [317, 78] width 20 height 9
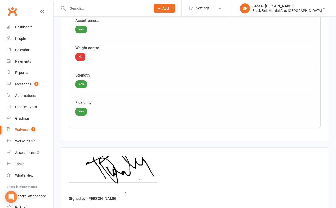
scroll to position [1459, 0]
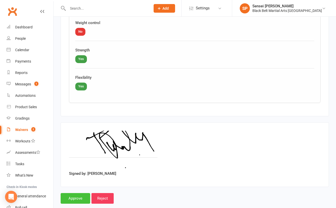
click at [79, 193] on input "Approve" at bounding box center [76, 198] width 30 height 11
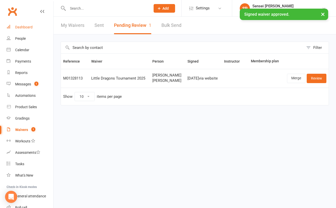
click at [30, 25] on div "Dashboard" at bounding box center [23, 27] width 17 height 4
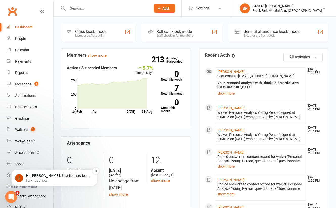
click at [50, 176] on p "Hi [PERSON_NAME], the fix has been released for this one. I've just tested it a…" at bounding box center [58, 175] width 65 height 5
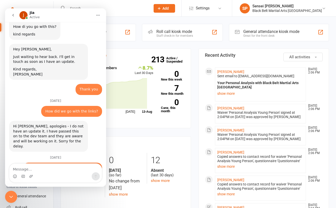
scroll to position [872, 0]
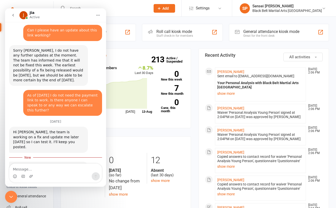
click at [49, 169] on textarea "Message…" at bounding box center [55, 167] width 93 height 9
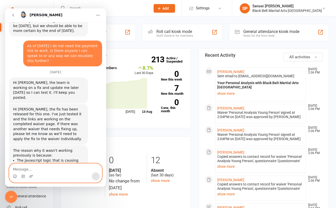
scroll to position [928, 0]
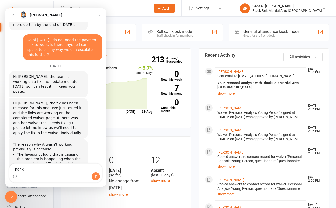
click at [90, 139] on div "The reason why it wasn't working previously is because: The Javascript logic th…" at bounding box center [55, 178] width 93 height 79
click at [52, 175] on div "Intercom messenger" at bounding box center [55, 176] width 93 height 8
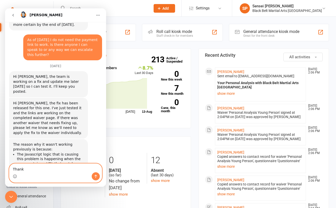
click at [51, 168] on textarea "Thank" at bounding box center [55, 167] width 93 height 9
click at [35, 170] on textarea "Thank you fo rfixing this." at bounding box center [55, 167] width 93 height 9
click at [59, 169] on textarea "Thank you for fixing this." at bounding box center [55, 167] width 93 height 9
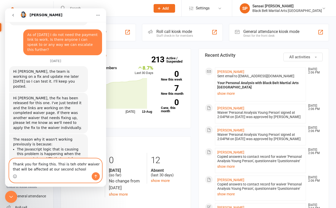
paste textarea "[URL][DOMAIN_NAME]"
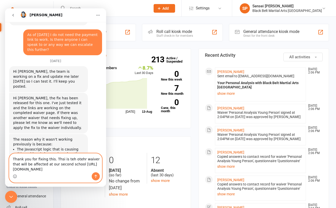
scroll to position [938, 0]
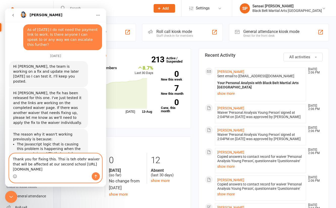
click at [61, 160] on textarea "Thank you for fixing this. Thsi is teh otehr waiver that will be affected at ou…" at bounding box center [55, 162] width 93 height 19
click at [70, 160] on textarea "Thank you for fixing this. This is teh otehr waiver that will be affected at ou…" at bounding box center [55, 162] width 93 height 19
click at [78, 159] on textarea "Thank you for fixing this. This is the otehr waiver that will be affected at ou…" at bounding box center [55, 162] width 93 height 19
type textarea "Thank you for fixing this. This is the other waiver that will be affected at ou…"
click at [96, 176] on icon "Send a message…" at bounding box center [96, 175] width 3 height 3
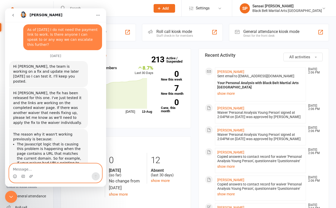
scroll to position [958, 0]
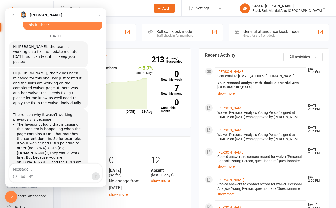
click at [10, 196] on icon "Close Intercom Messenger" at bounding box center [11, 196] width 4 height 2
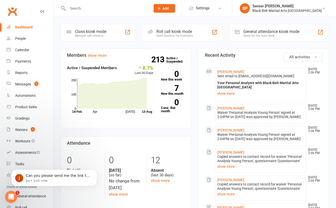
scroll to position [978, 0]
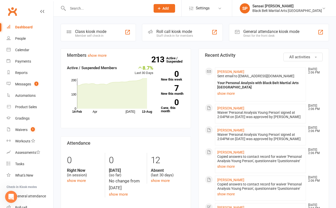
click at [11, 195] on icon "Open Intercom Messenger" at bounding box center [11, 196] width 8 height 8
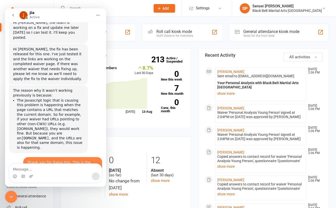
scroll to position [986, 0]
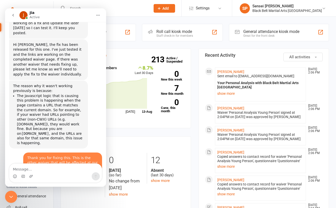
click at [10, 198] on icon "Close Intercom Messenger" at bounding box center [11, 196] width 6 height 6
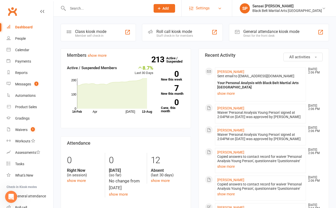
click at [210, 8] on span "Settings" at bounding box center [203, 8] width 14 height 11
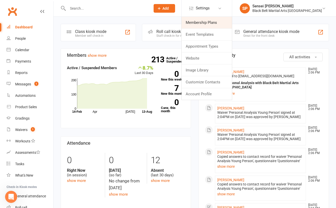
click at [218, 23] on link "Membership Plans" at bounding box center [207, 23] width 50 height 12
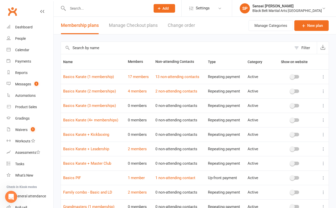
click at [117, 49] on input "text" at bounding box center [176, 48] width 231 height 12
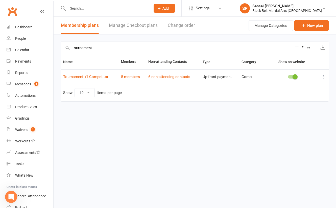
type input "tournament"
click at [322, 75] on icon at bounding box center [323, 76] width 5 height 5
click at [259, 123] on html "Prospect Member Non-attending contact Class / event Appointment Grading event T…" at bounding box center [168, 61] width 336 height 123
click at [225, 8] on link "Settings" at bounding box center [206, 8] width 35 height 11
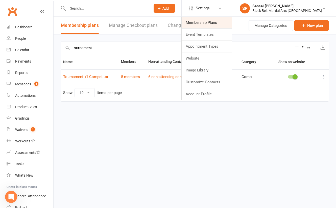
click at [226, 19] on link "Membership Plans" at bounding box center [207, 23] width 50 height 12
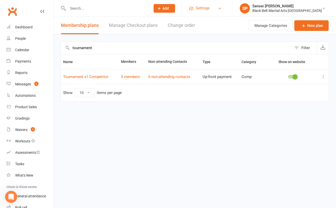
click at [210, 11] on span "Settings" at bounding box center [203, 8] width 14 height 11
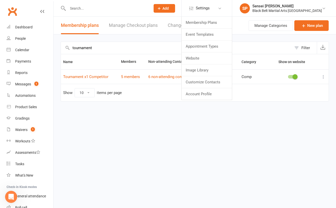
click at [182, 37] on div "tournament Filter Name Members Non-attending Contacts Type Category Show on web…" at bounding box center [195, 74] width 283 height 81
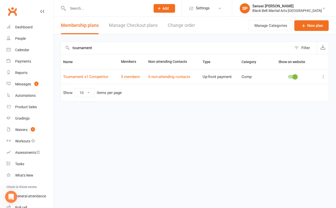
click at [135, 25] on link "Manage Checkout plans" at bounding box center [133, 25] width 49 height 17
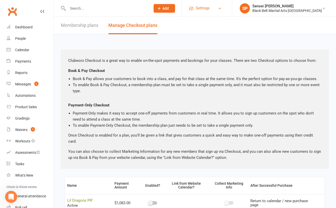
click at [210, 10] on span "Settings" at bounding box center [203, 8] width 14 height 11
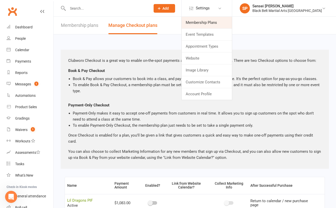
click at [217, 27] on link "Membership Plans" at bounding box center [207, 23] width 50 height 12
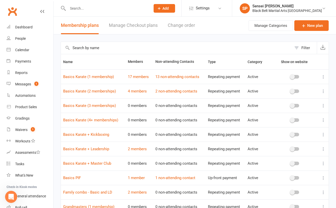
click at [129, 48] on input "text" at bounding box center [176, 48] width 231 height 12
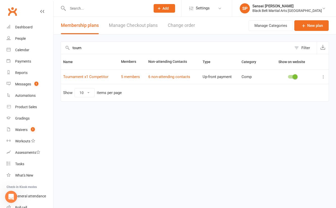
type input "tourn"
click at [323, 74] on button at bounding box center [324, 77] width 6 height 6
click at [284, 86] on link "Edit" at bounding box center [301, 86] width 50 height 10
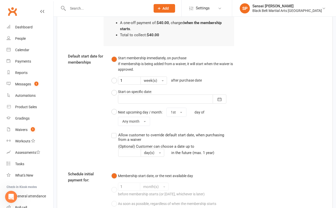
scroll to position [410, 0]
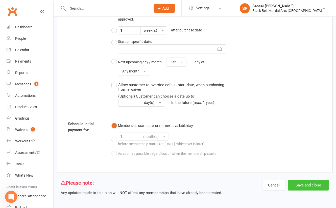
click at [310, 182] on button "Save and close" at bounding box center [308, 185] width 41 height 11
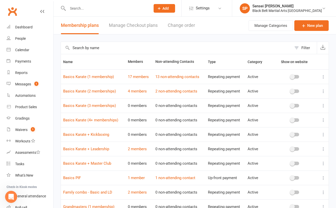
click at [11, 195] on icon "Open Intercom Messenger" at bounding box center [11, 196] width 4 height 4
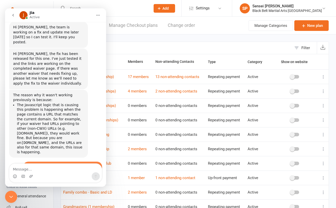
scroll to position [978, 0]
type textarea "Where do I find that?"
click at [142, 42] on input "text" at bounding box center [176, 48] width 231 height 12
click at [10, 195] on icon "Close Intercom Messenger" at bounding box center [11, 196] width 6 height 6
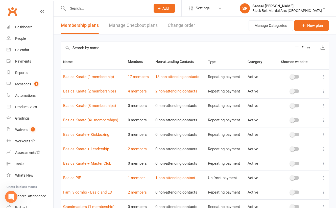
click at [54, 184] on div "Filter Name Members Non-attending Contacts Type Category Show on website Basics…" at bounding box center [195, 139] width 283 height 211
click at [113, 48] on input "text" at bounding box center [176, 48] width 231 height 12
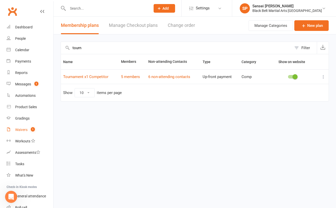
type input "tourn"
click at [24, 130] on div "Waivers" at bounding box center [21, 129] width 12 height 4
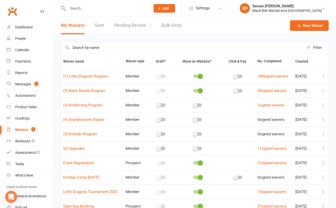
click at [111, 48] on input "text" at bounding box center [182, 48] width 243 height 12
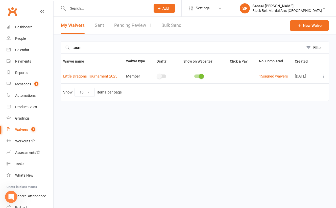
type input "tourn"
click at [324, 74] on icon at bounding box center [323, 76] width 5 height 5
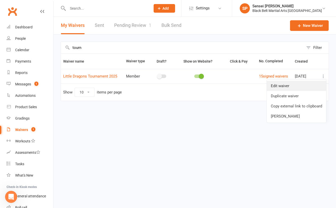
click at [302, 85] on link "Edit waiver" at bounding box center [296, 86] width 59 height 10
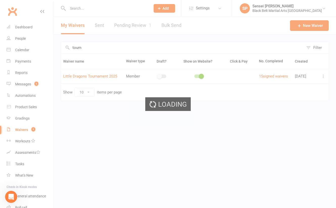
select select "applies_to_dependant_signees"
select select "select"
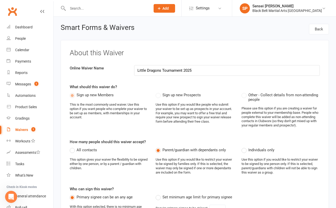
click at [11, 197] on icon "Open Intercom Messenger" at bounding box center [11, 196] width 4 height 4
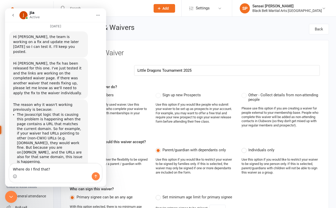
scroll to position [978, 0]
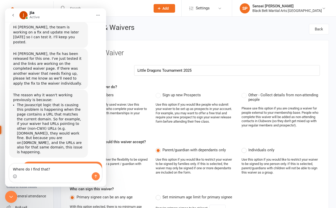
drag, startPoint x: 52, startPoint y: 169, endPoint x: 9, endPoint y: 168, distance: 43.7
click at [9, 168] on div "Where do I find that? Where do I find that?" at bounding box center [55, 172] width 101 height 19
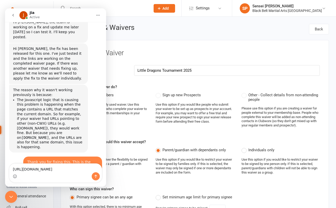
type textarea "[URL][DOMAIN_NAME]"
click at [95, 172] on button "Send a message…" at bounding box center [96, 176] width 8 height 8
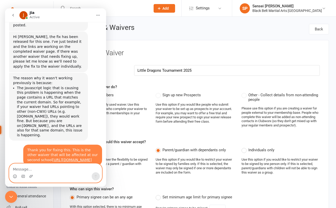
scroll to position [998, 0]
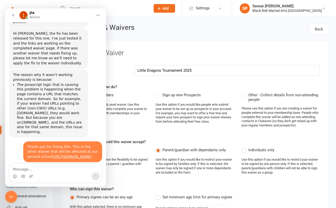
click at [10, 197] on icon "Close Intercom Messenger" at bounding box center [11, 196] width 6 height 6
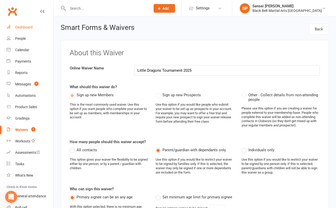
click at [29, 25] on link "Dashboard" at bounding box center [30, 26] width 47 height 11
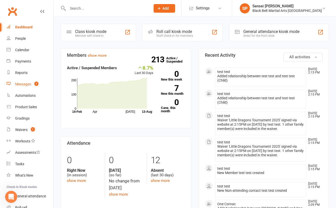
click at [29, 84] on div "Messages" at bounding box center [23, 84] width 16 height 4
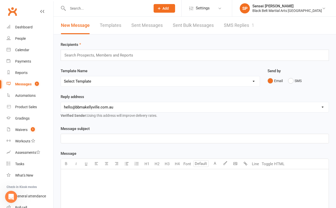
click at [240, 27] on link "SMS Replies 1" at bounding box center [239, 25] width 30 height 17
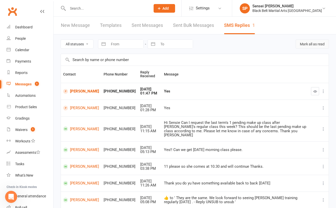
click at [310, 43] on button "Mark all as read" at bounding box center [312, 43] width 33 height 9
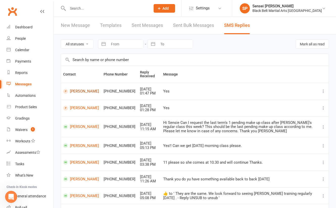
click at [84, 92] on link "Sreyansh Choudhury" at bounding box center [81, 91] width 36 height 5
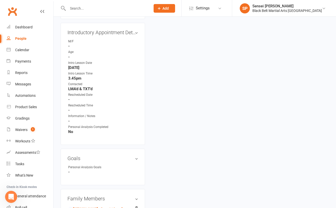
scroll to position [274, 0]
click at [129, 30] on link "edit" at bounding box center [129, 31] width 6 height 4
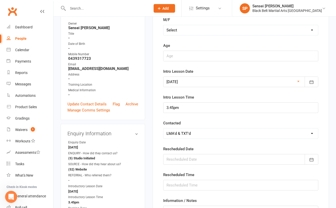
scroll to position [67, 0]
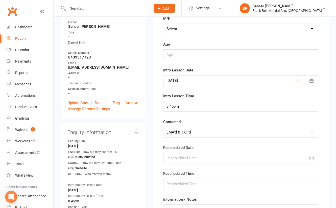
click at [184, 129] on select "Select Confirmed LMA'd & TXT'd Rescheduled Cancelled" at bounding box center [241, 132] width 155 height 10
select select "Confirmed"
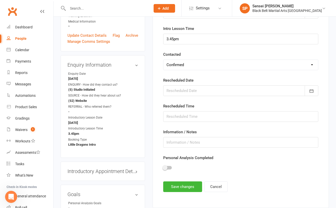
scroll to position [140, 0]
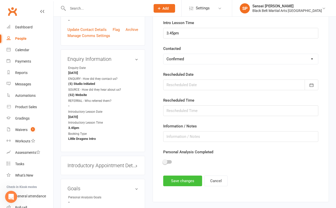
click at [177, 180] on button "Save changes" at bounding box center [182, 180] width 39 height 11
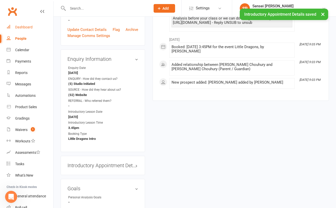
click at [21, 26] on div "Dashboard" at bounding box center [23, 27] width 17 height 4
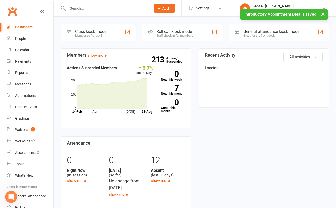
click at [56, 50] on div "Coming up Today Event/Booking Time Location Trainer Attendees Waitlist No event…" at bounding box center [195, 210] width 283 height 387
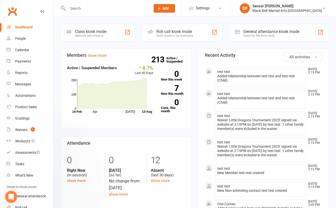
scroll to position [1013, 0]
click at [23, 130] on div "Waivers" at bounding box center [21, 129] width 12 height 4
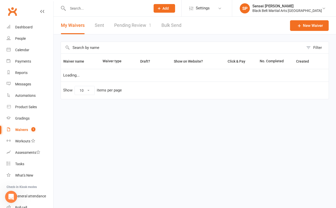
click at [131, 25] on link "Pending Review 1" at bounding box center [132, 25] width 37 height 17
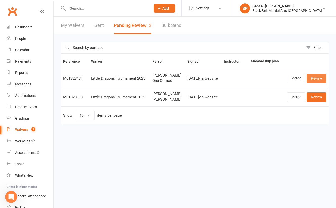
click at [318, 77] on link "Review" at bounding box center [317, 78] width 20 height 9
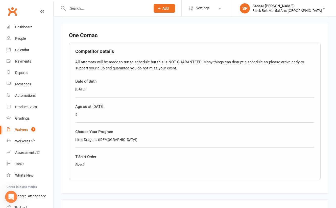
scroll to position [387, 0]
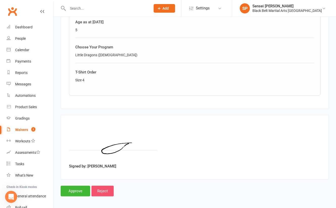
click at [102, 187] on input "Reject" at bounding box center [103, 190] width 22 height 11
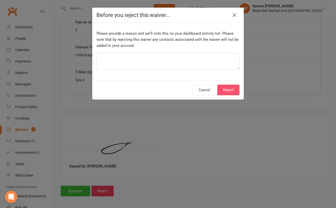
click at [231, 87] on button "Reject" at bounding box center [228, 89] width 22 height 11
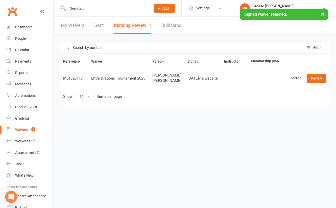
click at [57, 39] on div "Filter Reference Waiver Person Signed Instructor Membership plan M01328113 Litt…" at bounding box center [195, 76] width 283 height 85
click at [22, 26] on div "Dashboard" at bounding box center [23, 27] width 17 height 4
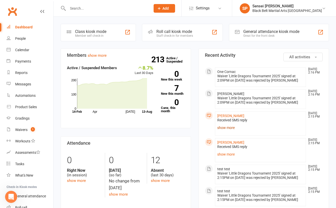
click at [228, 131] on link "show more" at bounding box center [260, 127] width 86 height 7
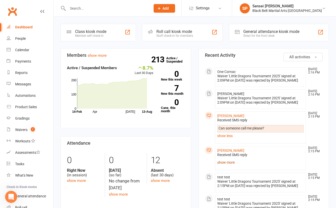
click at [229, 166] on link "show more" at bounding box center [260, 162] width 86 height 7
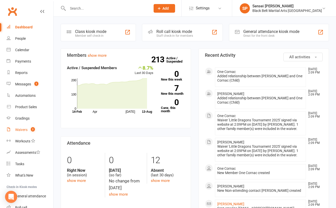
click at [25, 126] on link "Waivers 2" at bounding box center [30, 129] width 47 height 11
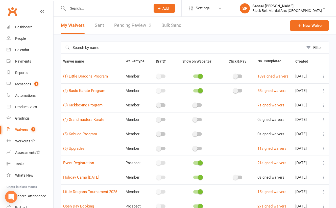
scroll to position [42, 0]
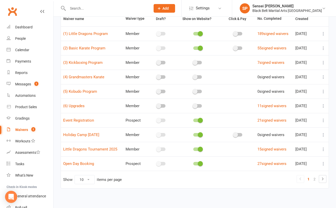
click at [323, 146] on icon at bounding box center [323, 148] width 5 height 5
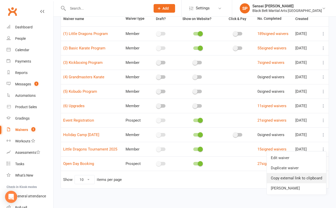
click at [288, 174] on link "Copy external link to clipboard" at bounding box center [296, 178] width 59 height 10
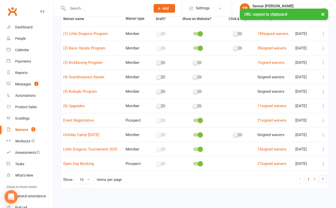
click at [13, 197] on icon "Open Intercom Messenger" at bounding box center [11, 196] width 6 height 7
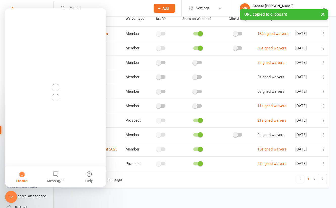
scroll to position [0, 0]
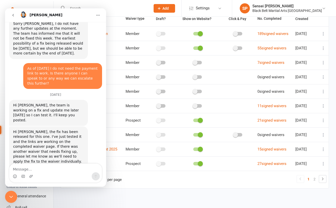
scroll to position [928, 0]
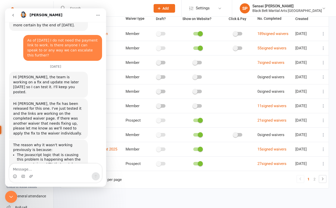
click at [42, 169] on textarea "Message…" at bounding box center [55, 167] width 93 height 9
type textarea "Thank"
